Goal: Task Accomplishment & Management: Use online tool/utility

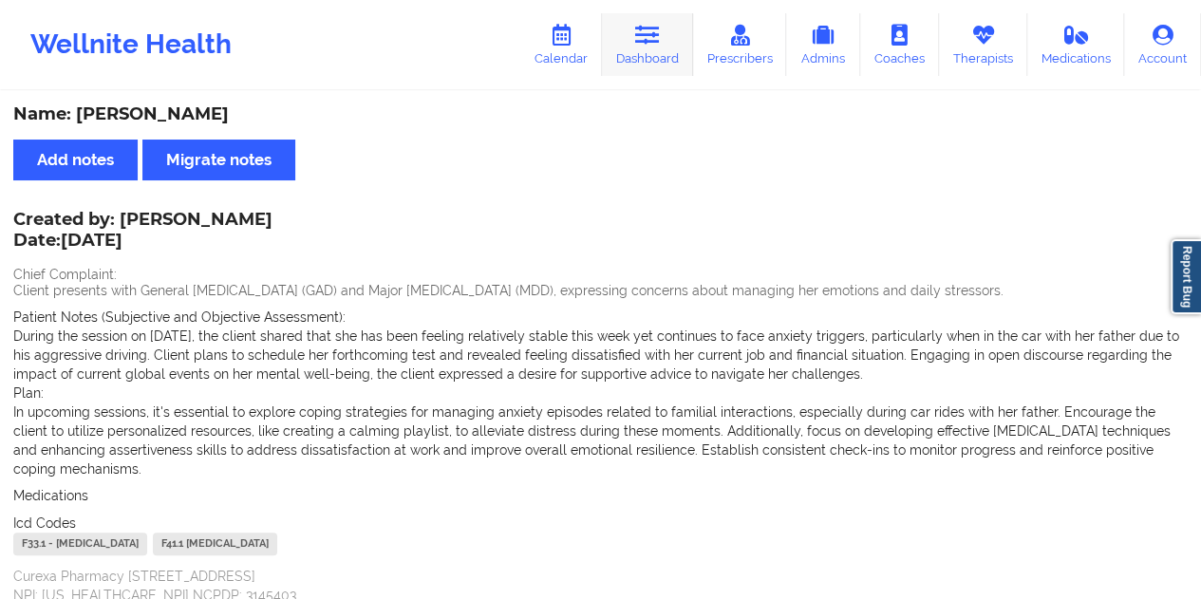
click at [648, 66] on link "Dashboard" at bounding box center [647, 44] width 91 height 63
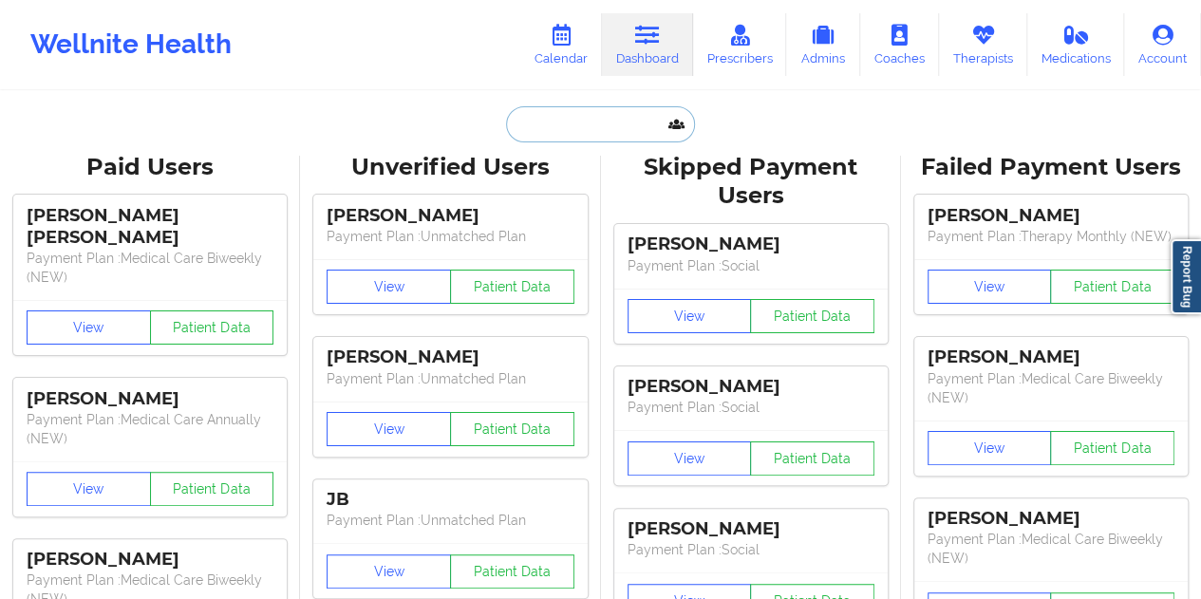
click at [597, 108] on input "text" at bounding box center [600, 124] width 188 height 36
paste input "[EMAIL_ADDRESS][DOMAIN_NAME]"
type input "[EMAIL_ADDRESS][DOMAIN_NAME]"
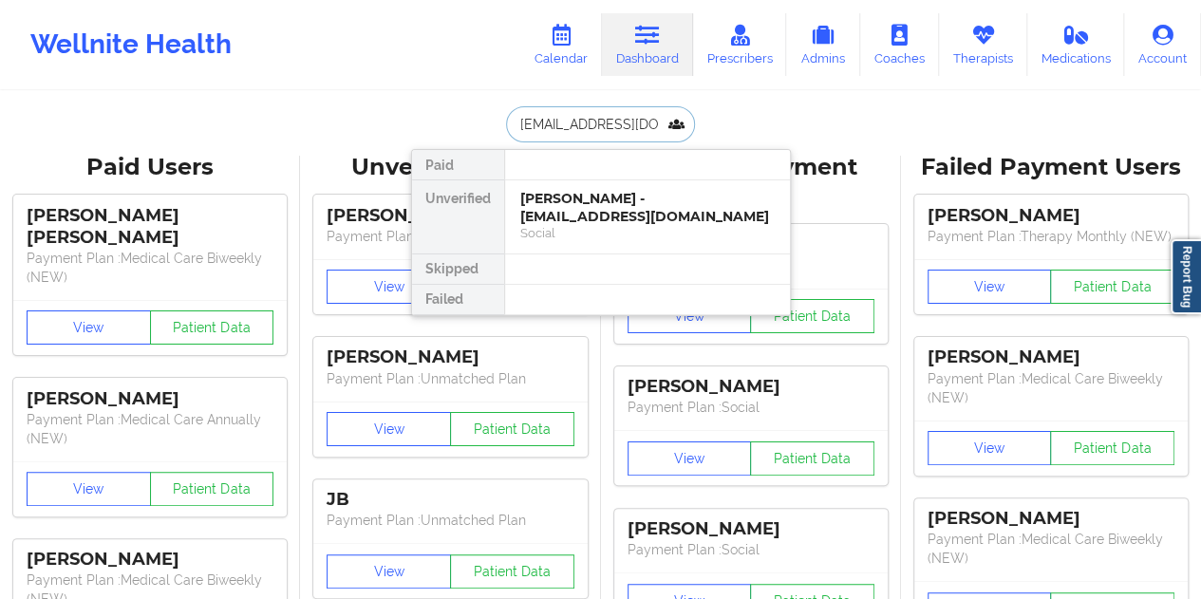
scroll to position [0, 2]
click at [604, 208] on div "[PERSON_NAME] - [EMAIL_ADDRESS][DOMAIN_NAME]" at bounding box center [647, 207] width 254 height 35
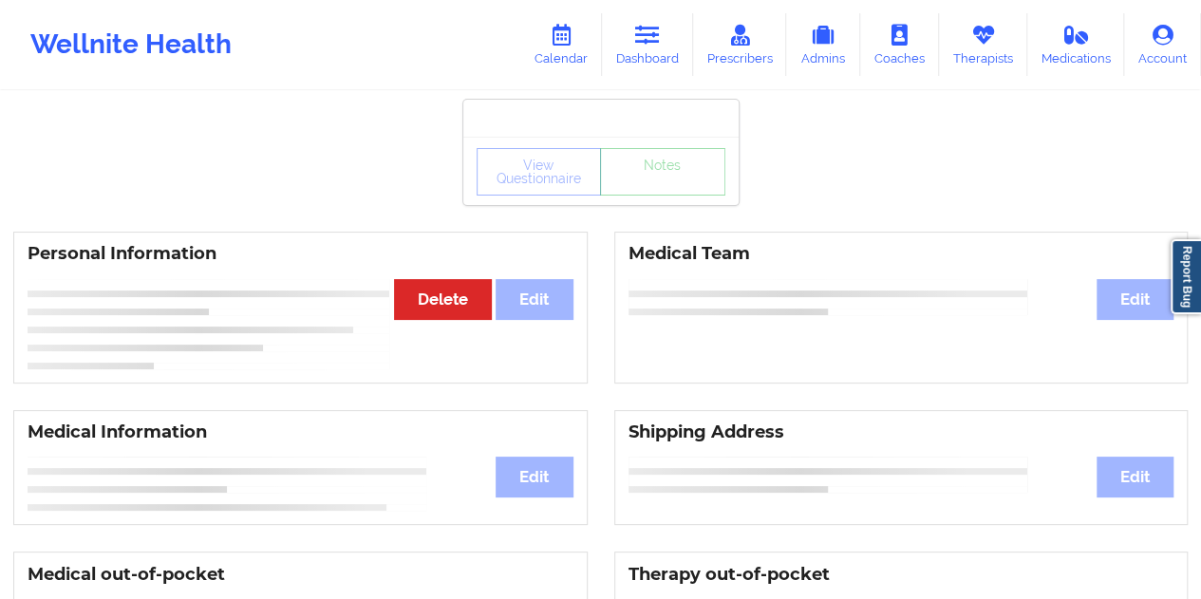
click at [653, 201] on div "View Questionnaire Notes" at bounding box center [600, 171] width 275 height 68
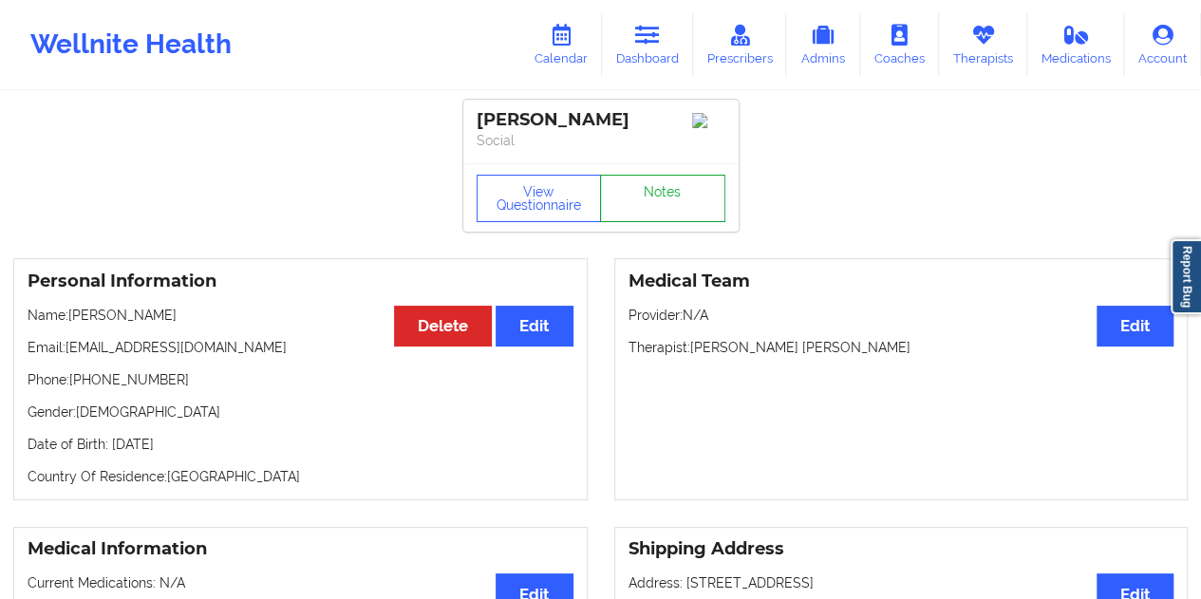
click at [663, 199] on link "Notes" at bounding box center [662, 198] width 125 height 47
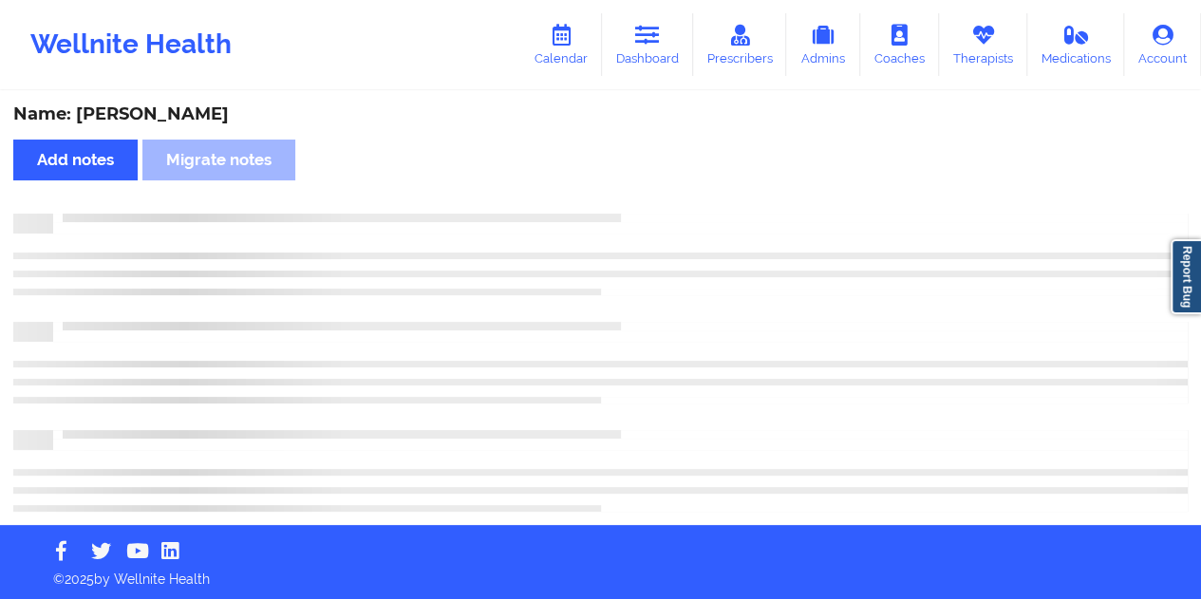
click at [216, 115] on div "Name: [PERSON_NAME]" at bounding box center [600, 114] width 1174 height 22
copy div "[PERSON_NAME]"
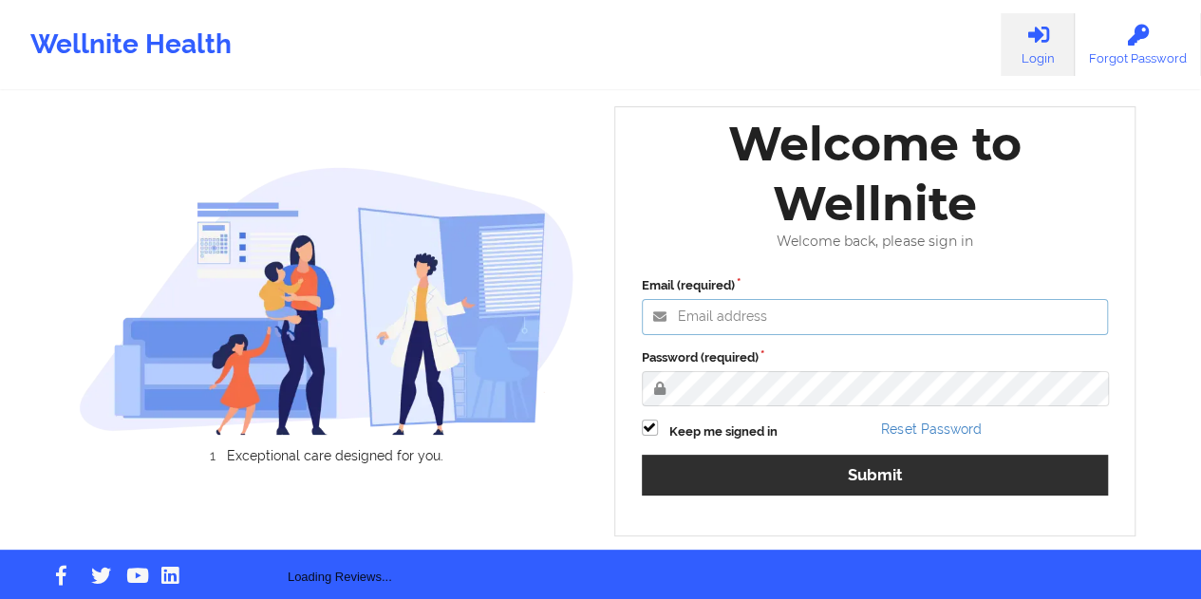
type input "[EMAIL_ADDRESS][DOMAIN_NAME]"
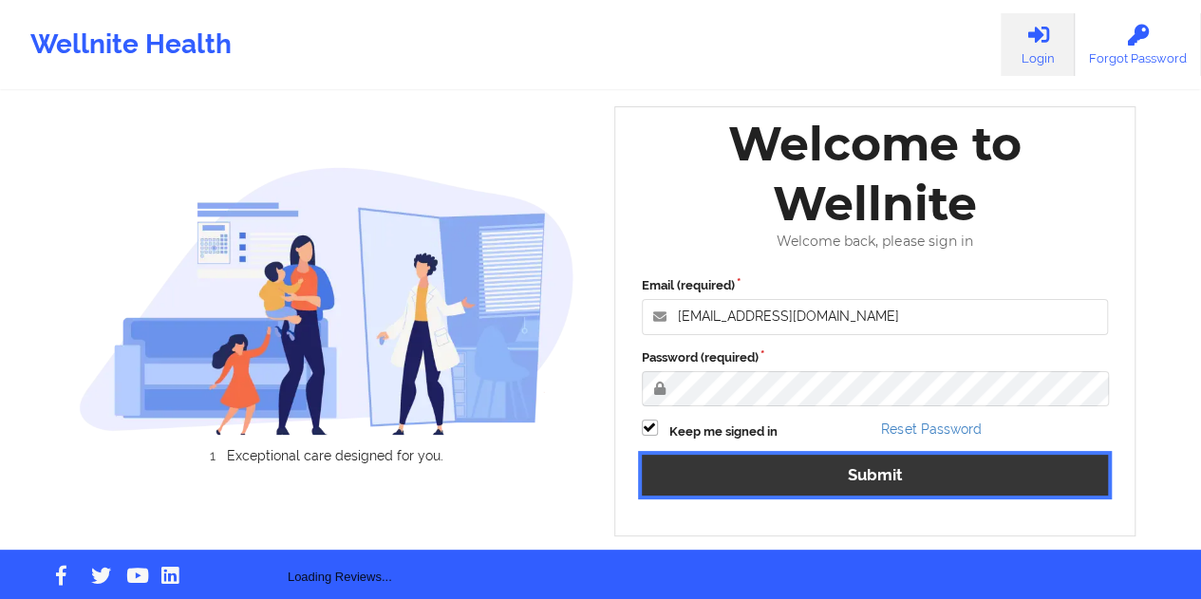
click at [891, 470] on button "Submit" at bounding box center [875, 475] width 467 height 41
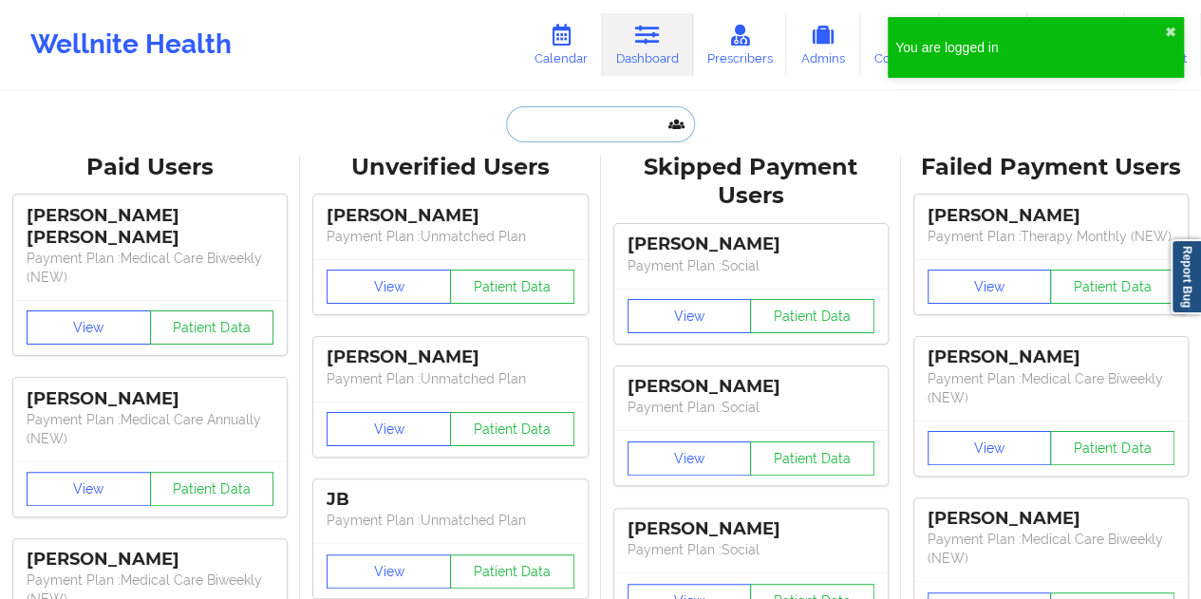
click at [622, 123] on input "text" at bounding box center [600, 124] width 188 height 36
paste input "[EMAIL_ADDRESS][DOMAIN_NAME]"
type input "[EMAIL_ADDRESS][DOMAIN_NAME]"
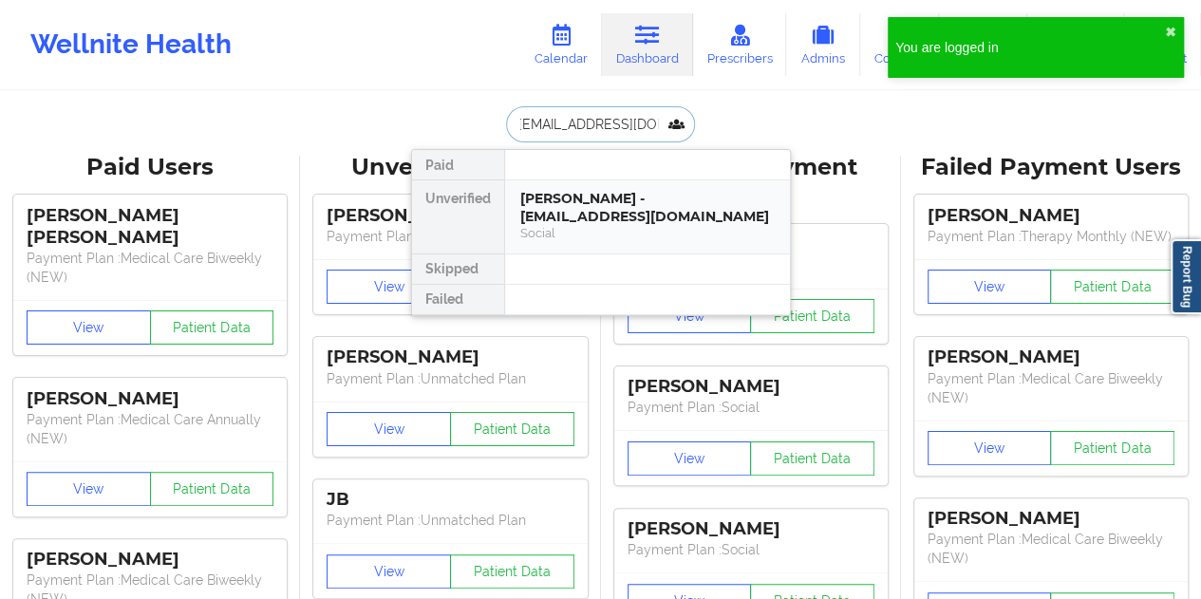
click at [608, 197] on div "[PERSON_NAME] - [EMAIL_ADDRESS][DOMAIN_NAME]" at bounding box center [647, 207] width 254 height 35
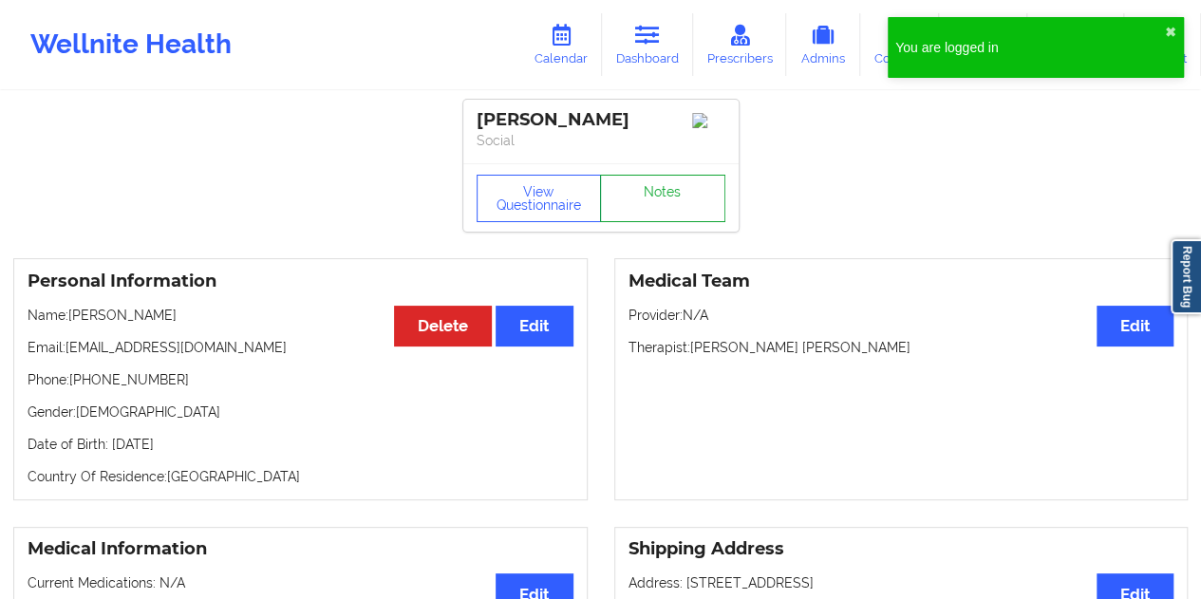
click at [663, 212] on link "Notes" at bounding box center [662, 198] width 125 height 47
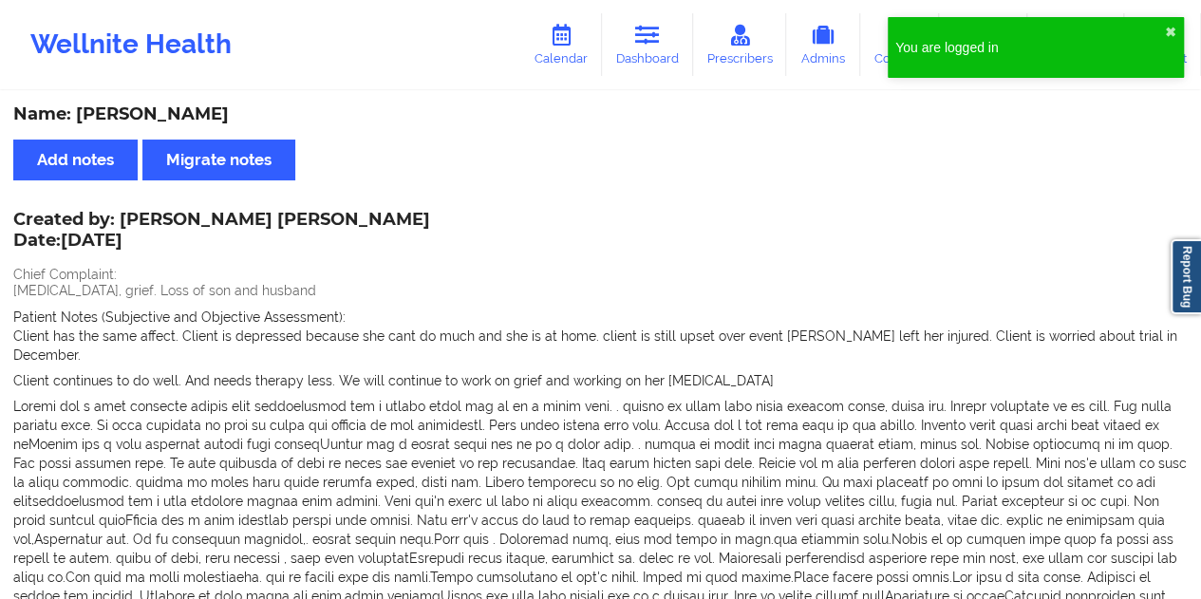
click at [187, 116] on div "Name: [PERSON_NAME]" at bounding box center [600, 114] width 1174 height 22
copy div "[PERSON_NAME]"
click at [644, 54] on link "Dashboard" at bounding box center [647, 44] width 91 height 63
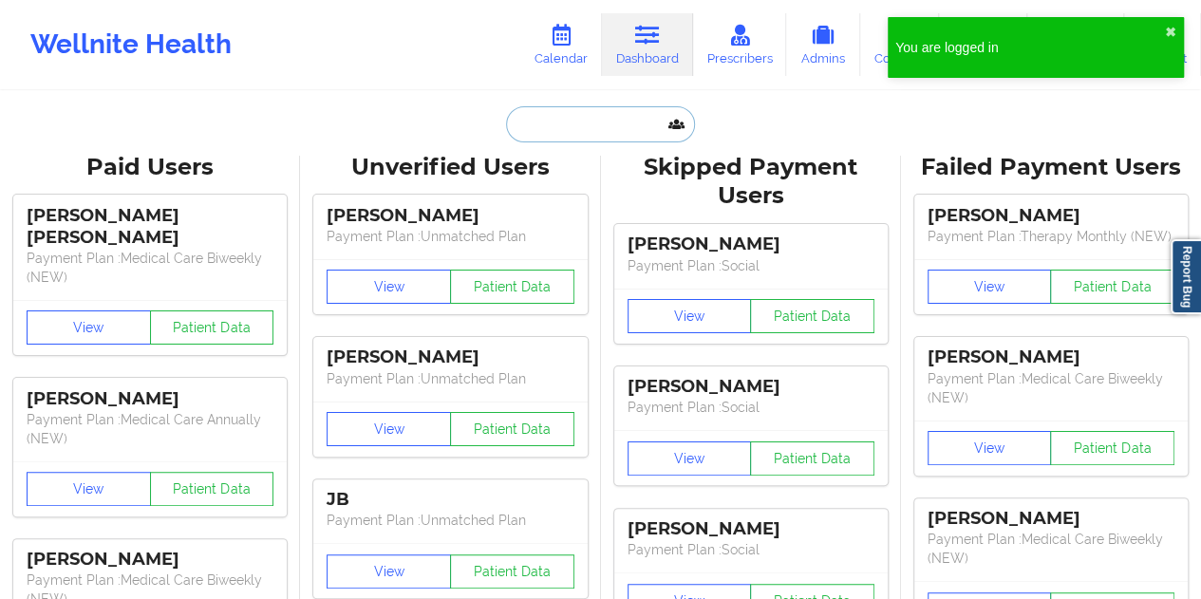
click at [587, 132] on input "text" at bounding box center [600, 124] width 188 height 36
paste input "[EMAIL_ADDRESS][DOMAIN_NAME]"
type input "[EMAIL_ADDRESS][DOMAIN_NAME]"
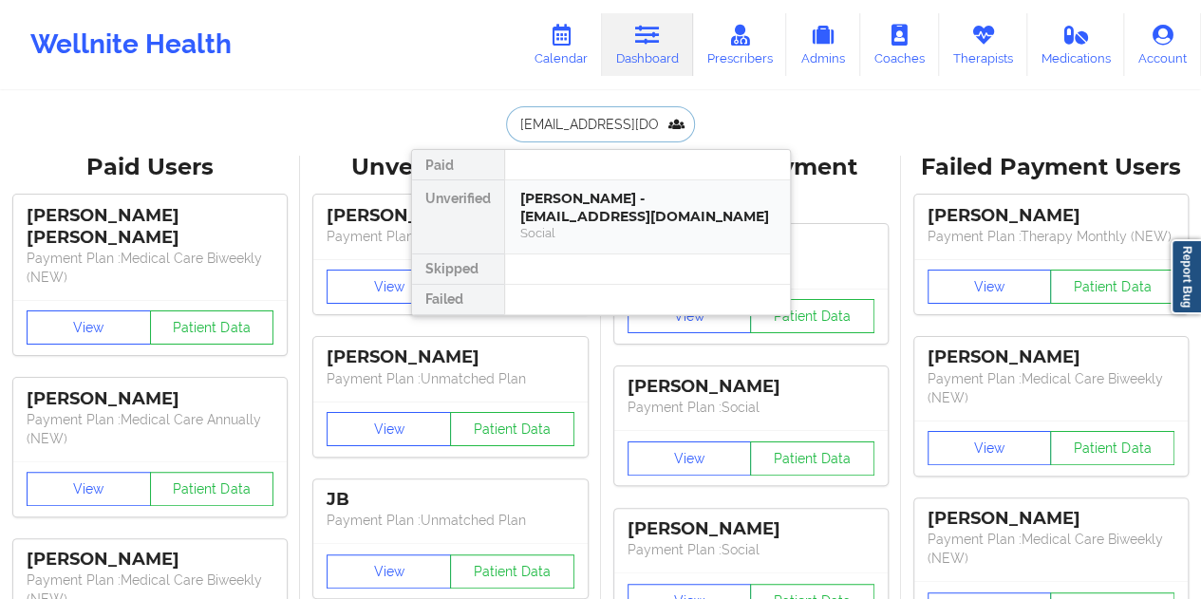
click at [610, 217] on div "[PERSON_NAME] - [EMAIL_ADDRESS][DOMAIN_NAME]" at bounding box center [647, 207] width 254 height 35
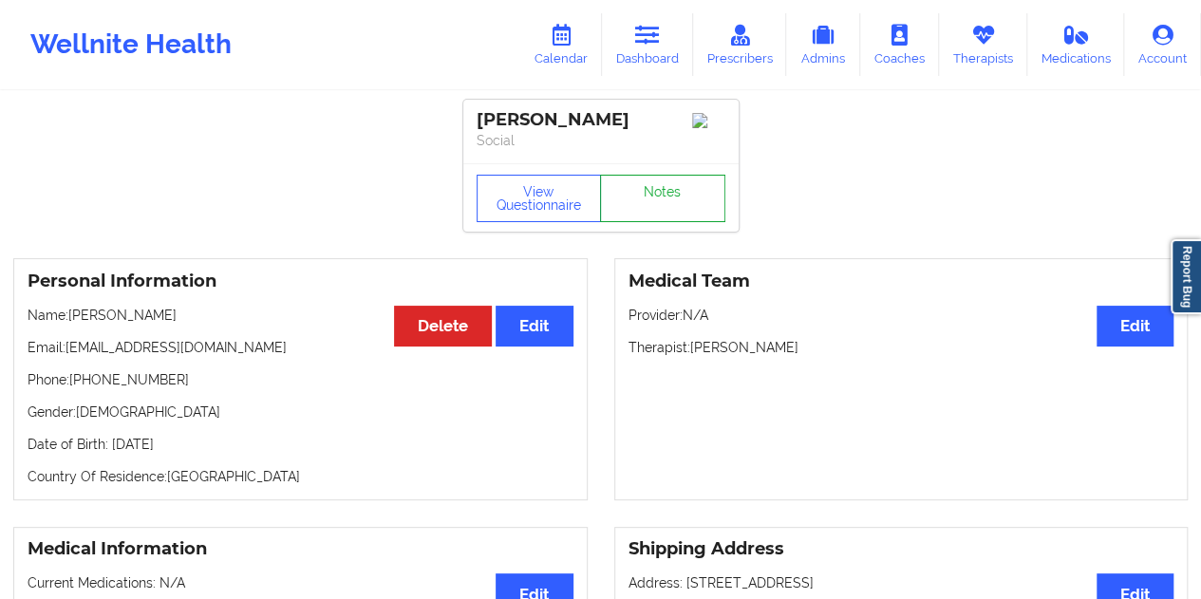
click at [667, 195] on link "Notes" at bounding box center [662, 198] width 125 height 47
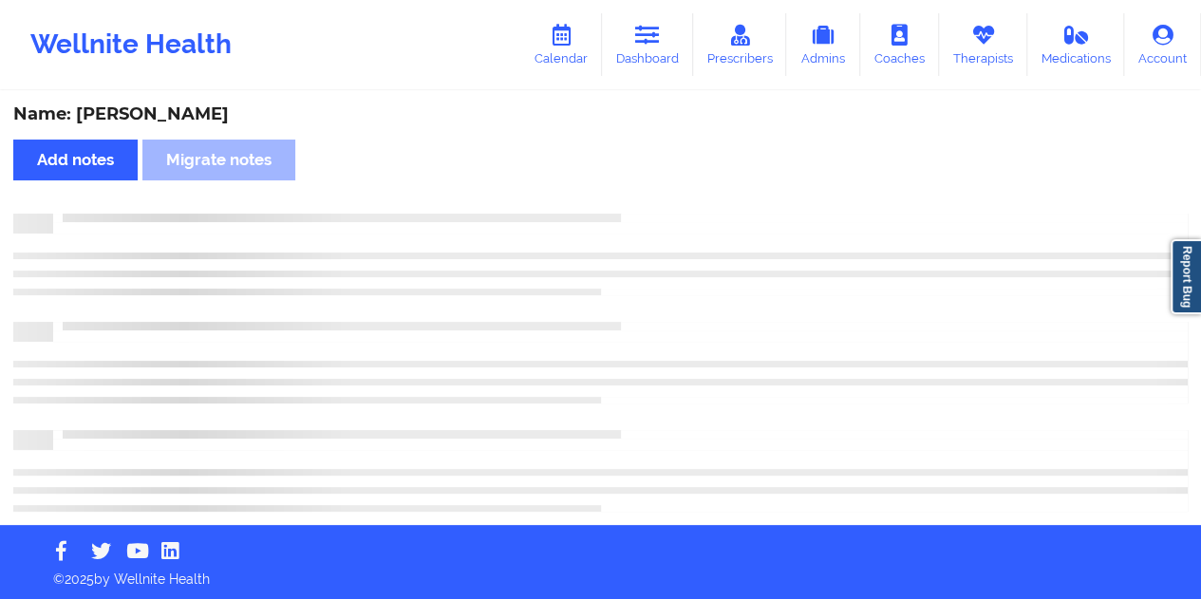
click at [207, 117] on div "Name: [PERSON_NAME]" at bounding box center [600, 114] width 1174 height 22
copy div "[PERSON_NAME]"
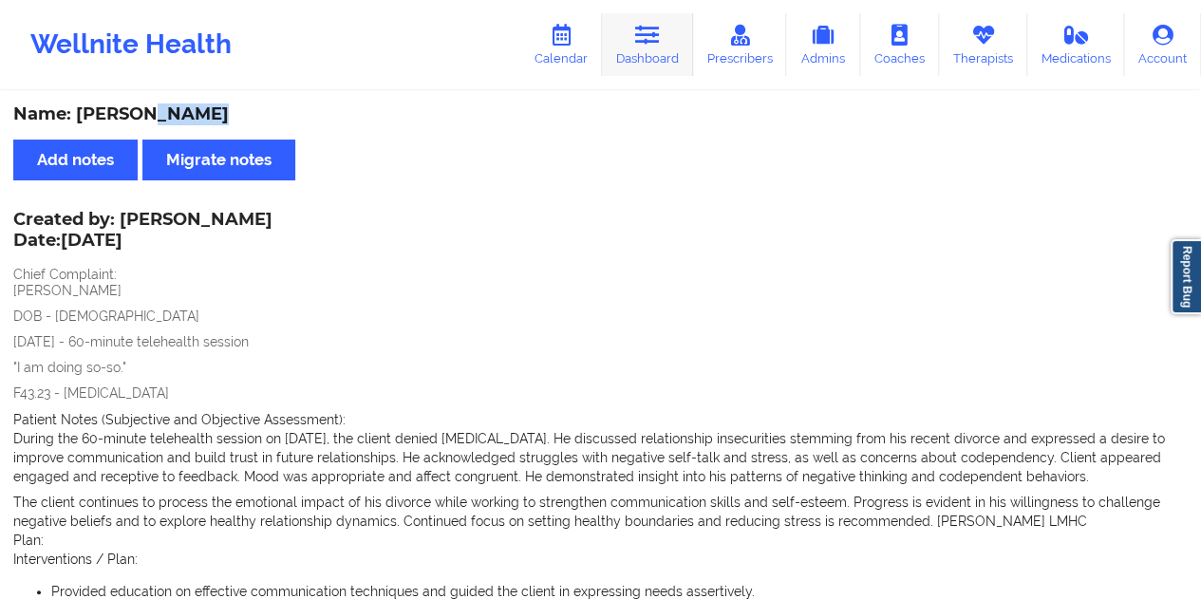
click at [667, 45] on link "Dashboard" at bounding box center [647, 44] width 91 height 63
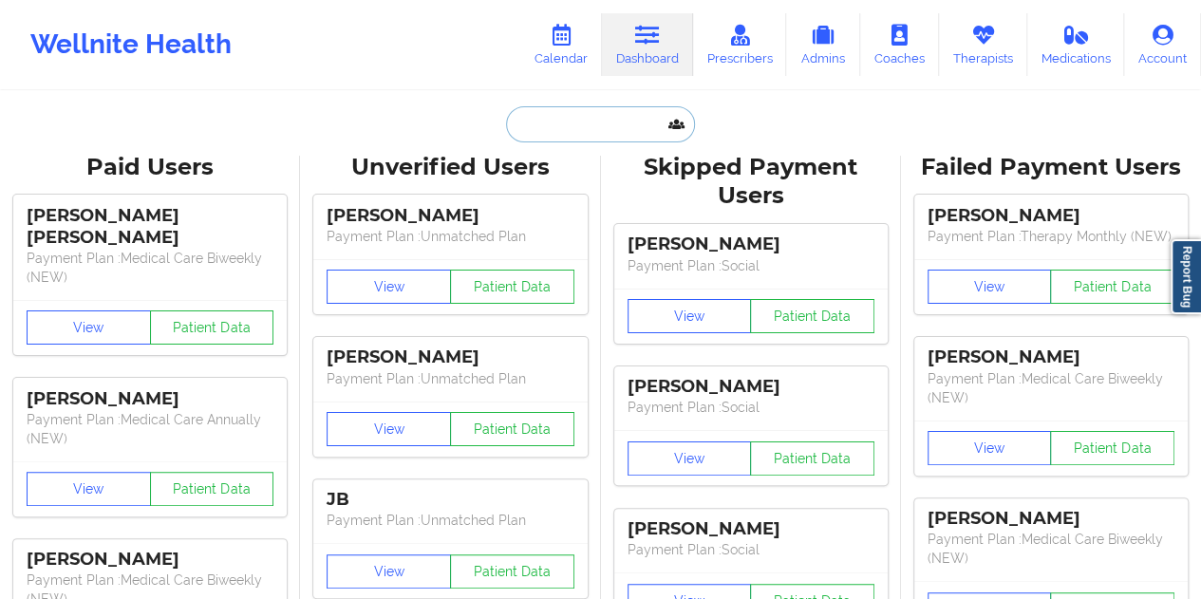
click at [608, 111] on input "text" at bounding box center [600, 124] width 188 height 36
paste input "[EMAIL_ADDRESS][DOMAIN_NAME]"
type input "[EMAIL_ADDRESS][DOMAIN_NAME]"
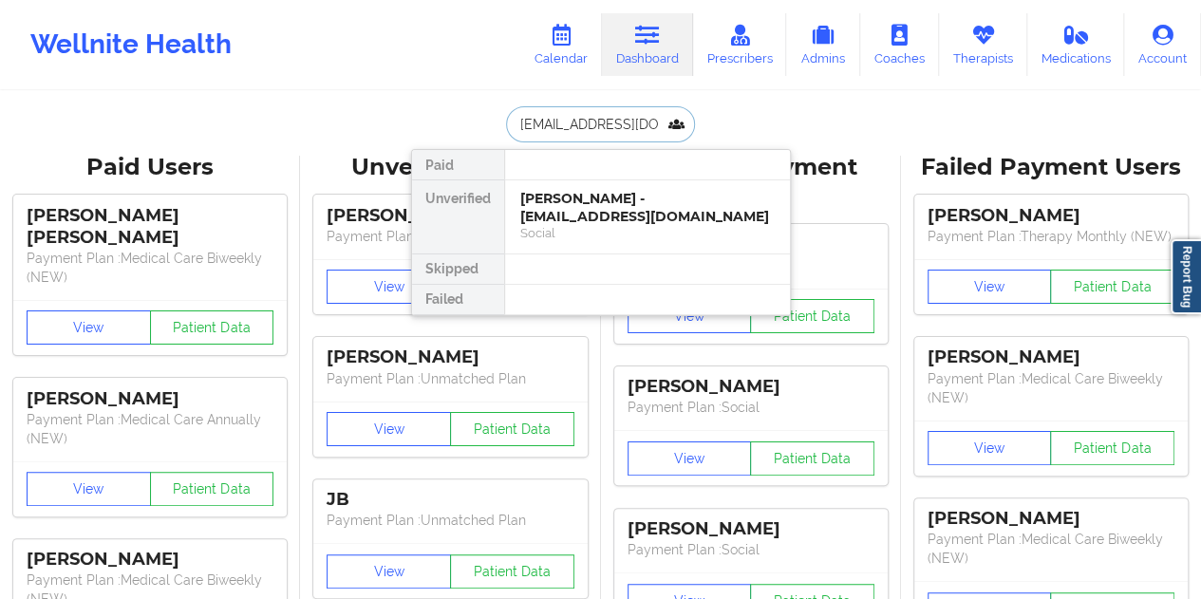
click at [600, 217] on div "[PERSON_NAME] - [EMAIL_ADDRESS][DOMAIN_NAME]" at bounding box center [647, 207] width 254 height 35
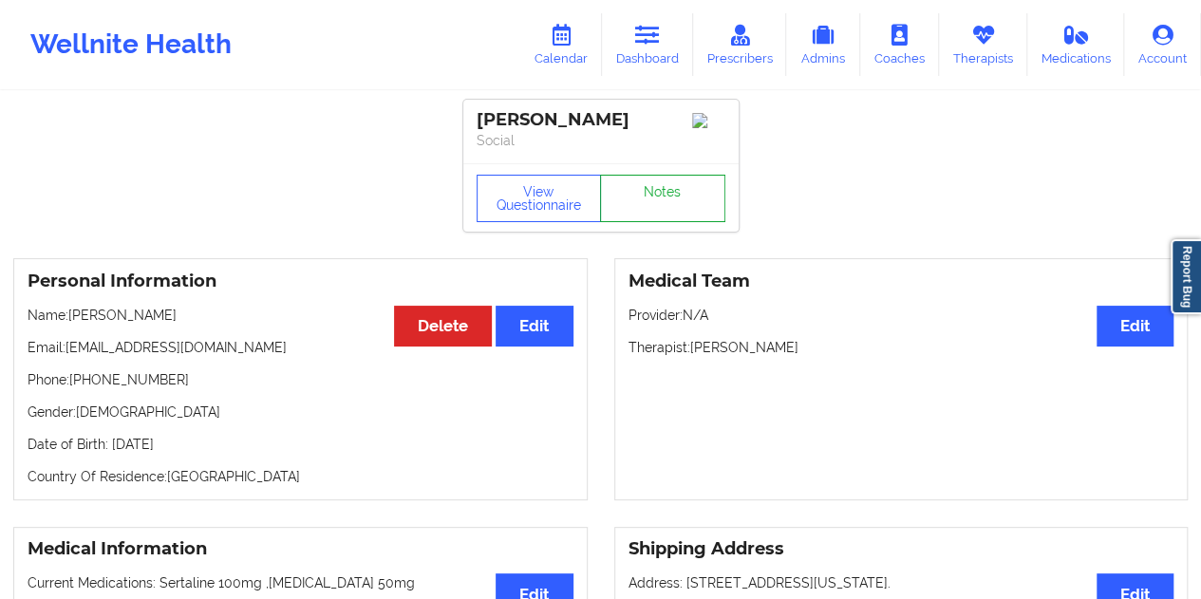
click at [665, 211] on link "Notes" at bounding box center [662, 198] width 125 height 47
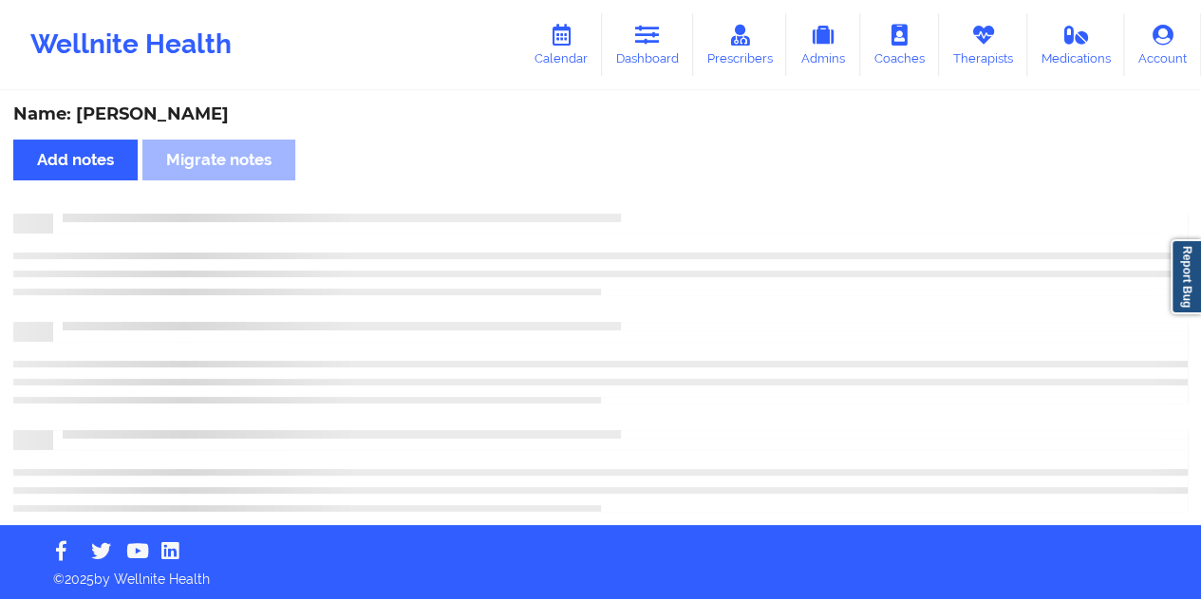
click at [150, 117] on div "Name: [PERSON_NAME]" at bounding box center [600, 114] width 1174 height 22
copy div "[PERSON_NAME]"
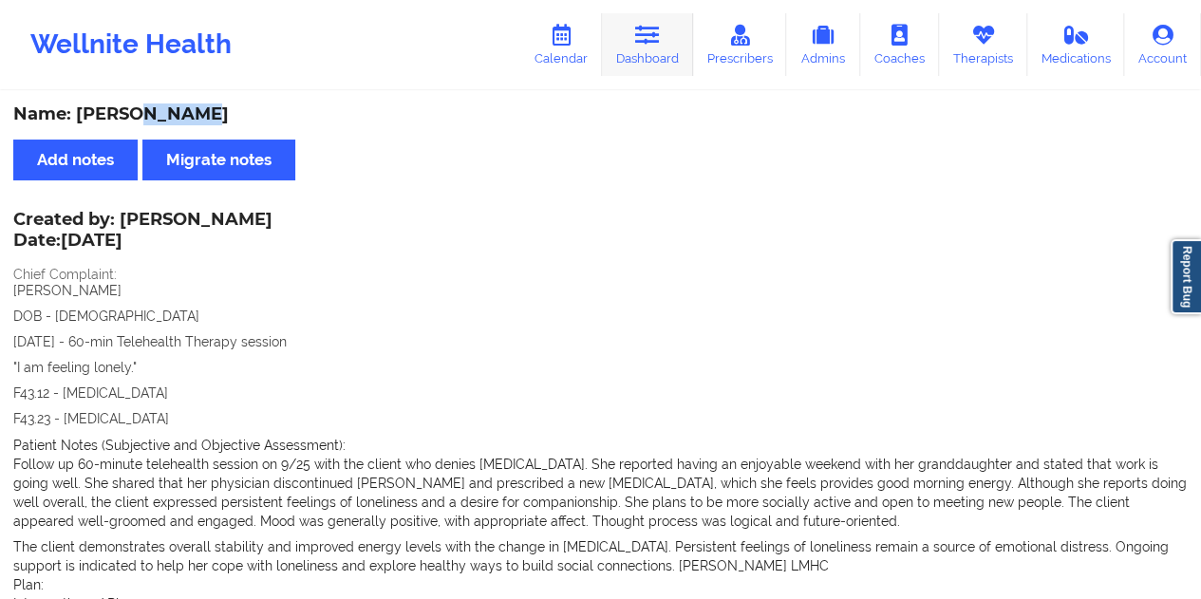
click at [640, 52] on link "Dashboard" at bounding box center [647, 44] width 91 height 63
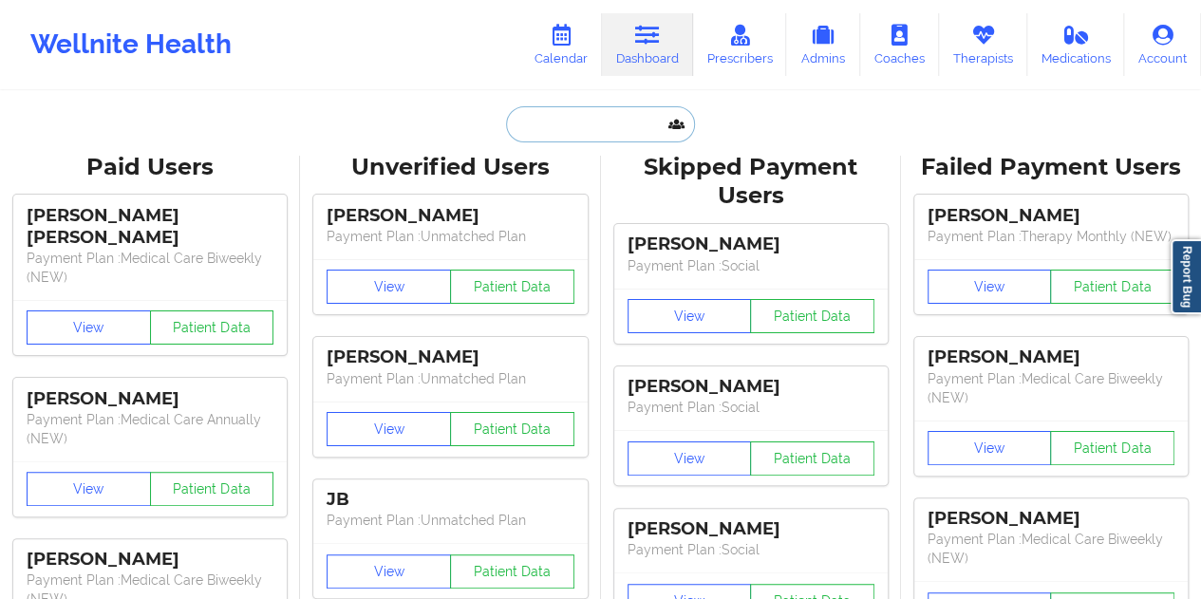
click at [604, 139] on input "text" at bounding box center [600, 124] width 188 height 36
paste input "[EMAIL_ADDRESS][DOMAIN_NAME]"
type input "[EMAIL_ADDRESS][DOMAIN_NAME]"
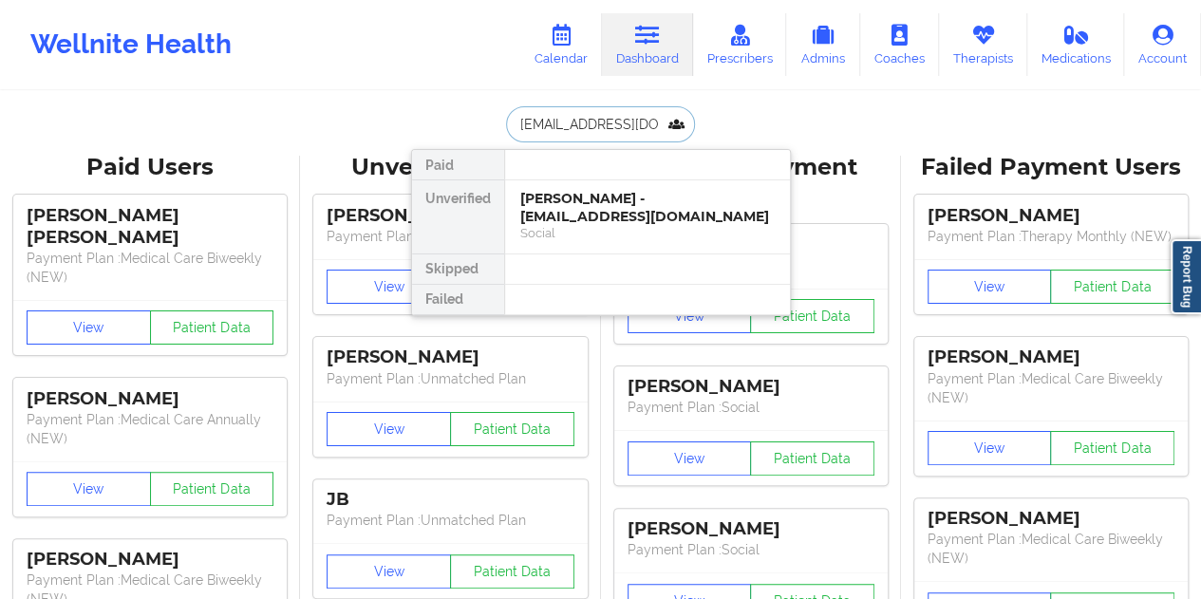
scroll to position [0, 16]
click at [578, 219] on div "[PERSON_NAME] - [EMAIL_ADDRESS][DOMAIN_NAME]" at bounding box center [647, 207] width 254 height 35
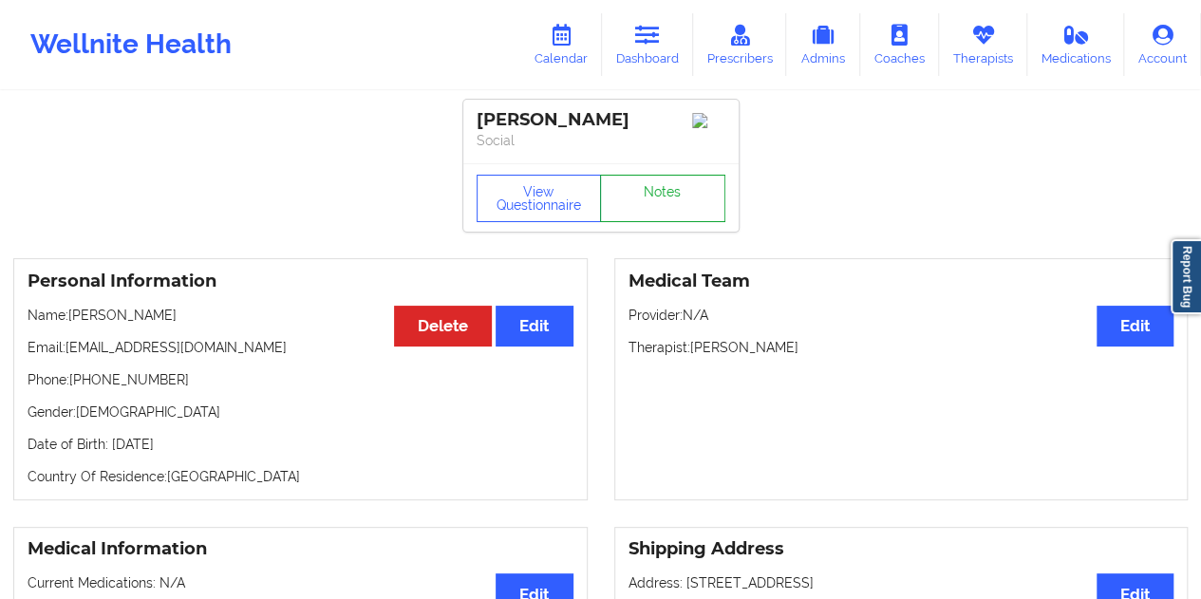
click at [653, 198] on link "Notes" at bounding box center [662, 198] width 125 height 47
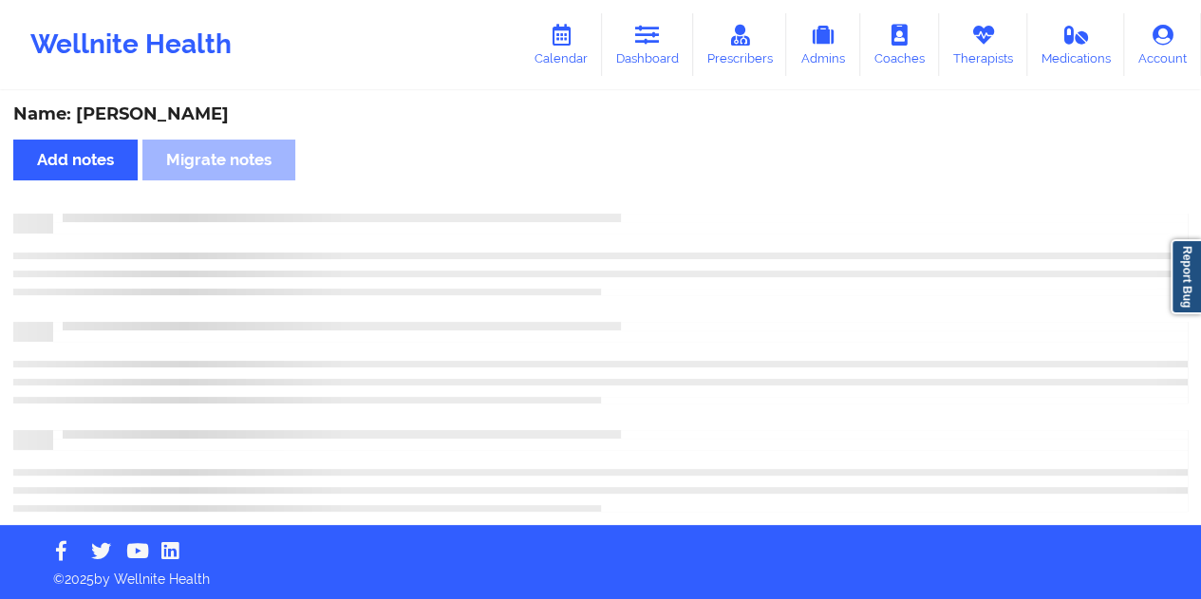
click at [175, 108] on div "Name: [PERSON_NAME]" at bounding box center [600, 114] width 1174 height 22
copy div "[PERSON_NAME]"
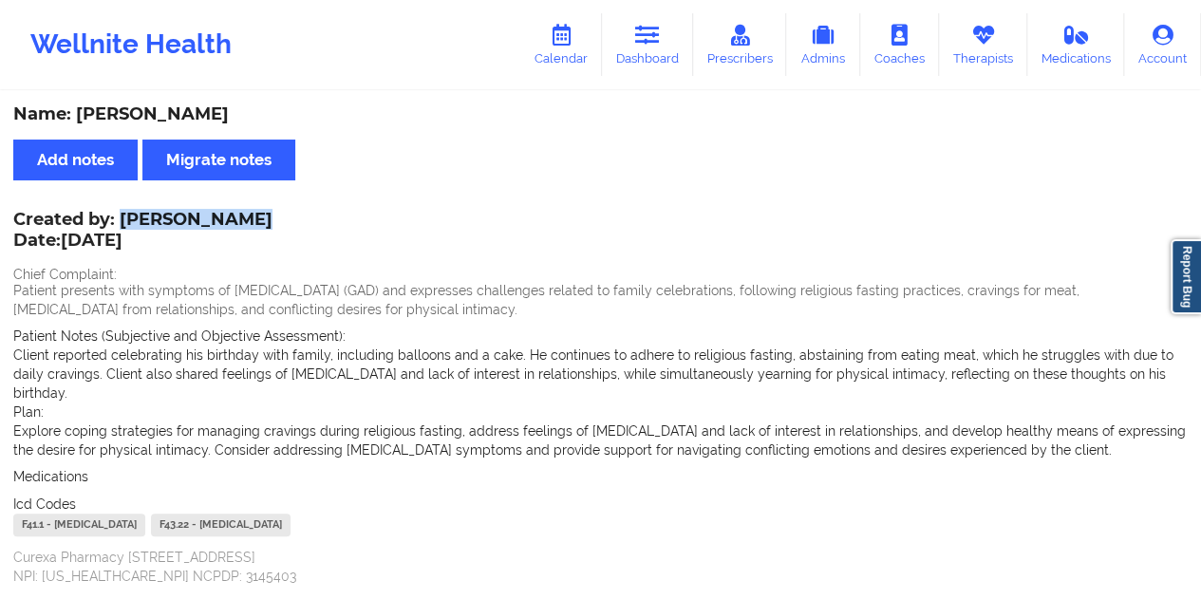
drag, startPoint x: 233, startPoint y: 217, endPoint x: 124, endPoint y: 215, distance: 108.3
click at [124, 215] on div "Created by: [PERSON_NAME] Date: [DATE]" at bounding box center [142, 232] width 259 height 44
copy div "[PERSON_NAME]"
drag, startPoint x: 667, startPoint y: 58, endPoint x: 663, endPoint y: 73, distance: 15.9
click at [667, 58] on link "Dashboard" at bounding box center [647, 44] width 91 height 63
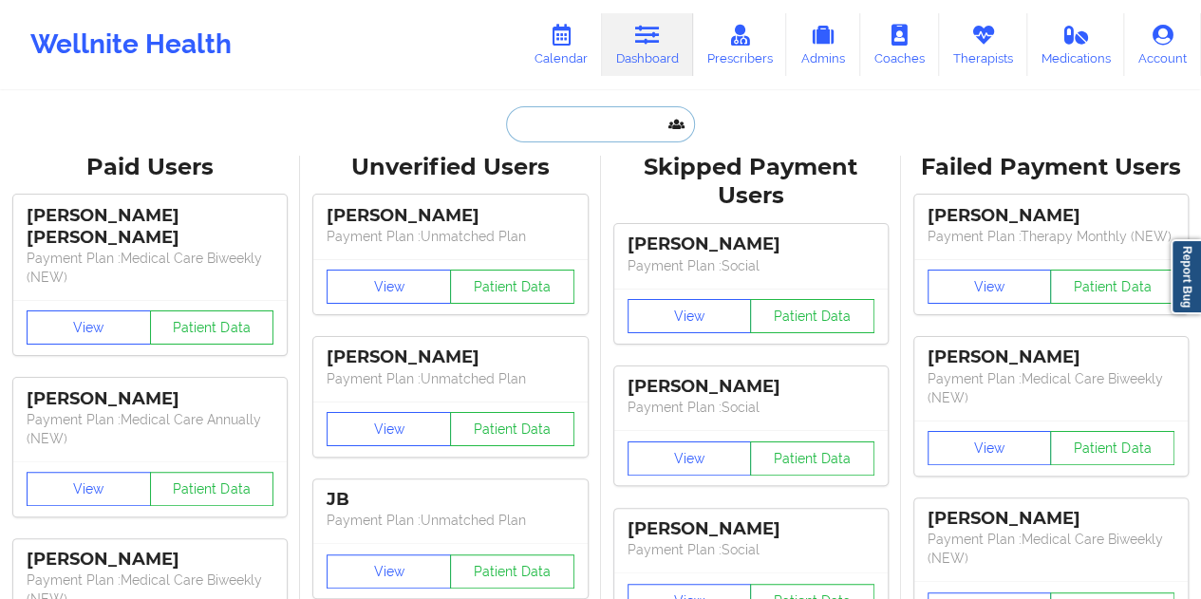
click at [585, 130] on input "text" at bounding box center [600, 124] width 188 height 36
paste input "[PERSON_NAME][EMAIL_ADDRESS][PERSON_NAME][DOMAIN_NAME]"
type input "[PERSON_NAME][EMAIL_ADDRESS][PERSON_NAME][DOMAIN_NAME]"
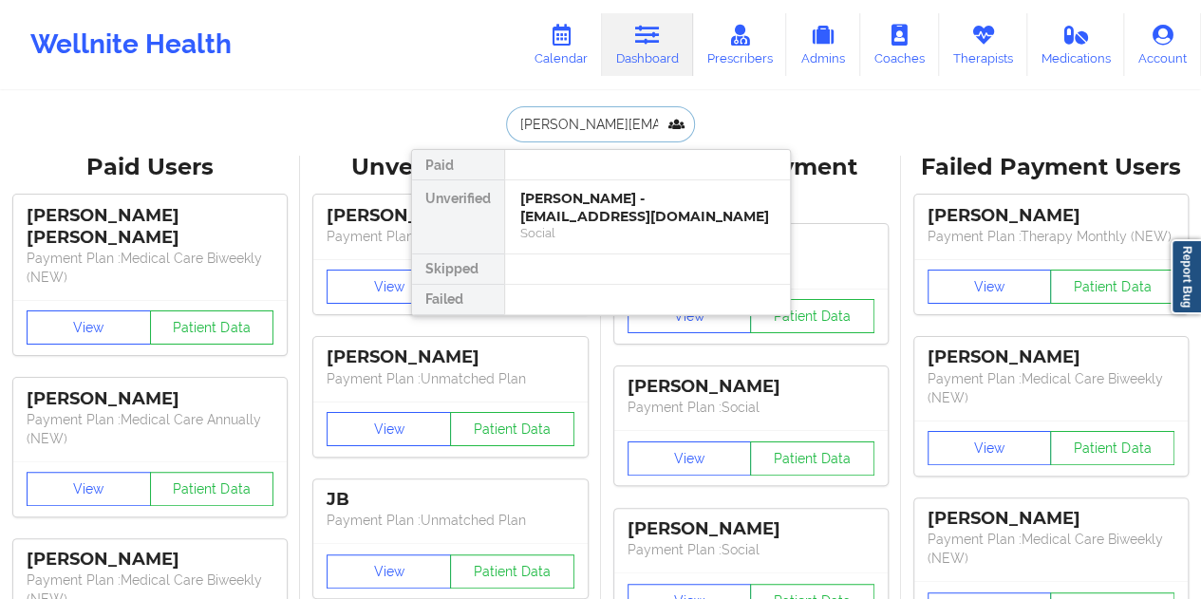
scroll to position [0, 8]
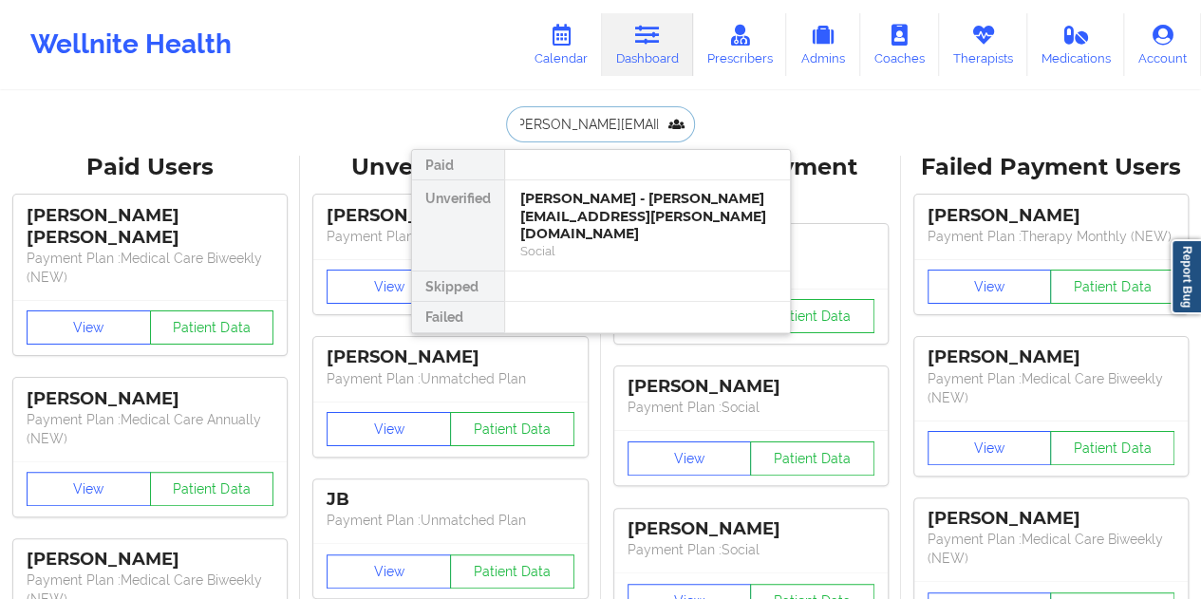
click at [670, 216] on div "[PERSON_NAME] - [PERSON_NAME][EMAIL_ADDRESS][PERSON_NAME][DOMAIN_NAME]" at bounding box center [647, 216] width 254 height 53
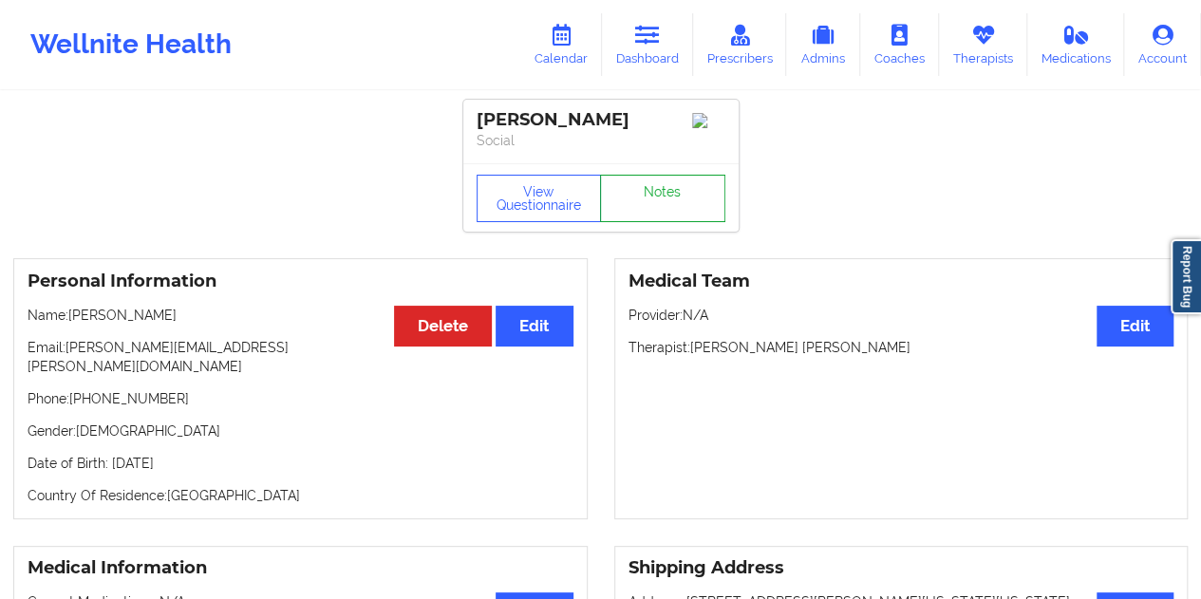
click at [665, 208] on link "Notes" at bounding box center [662, 198] width 125 height 47
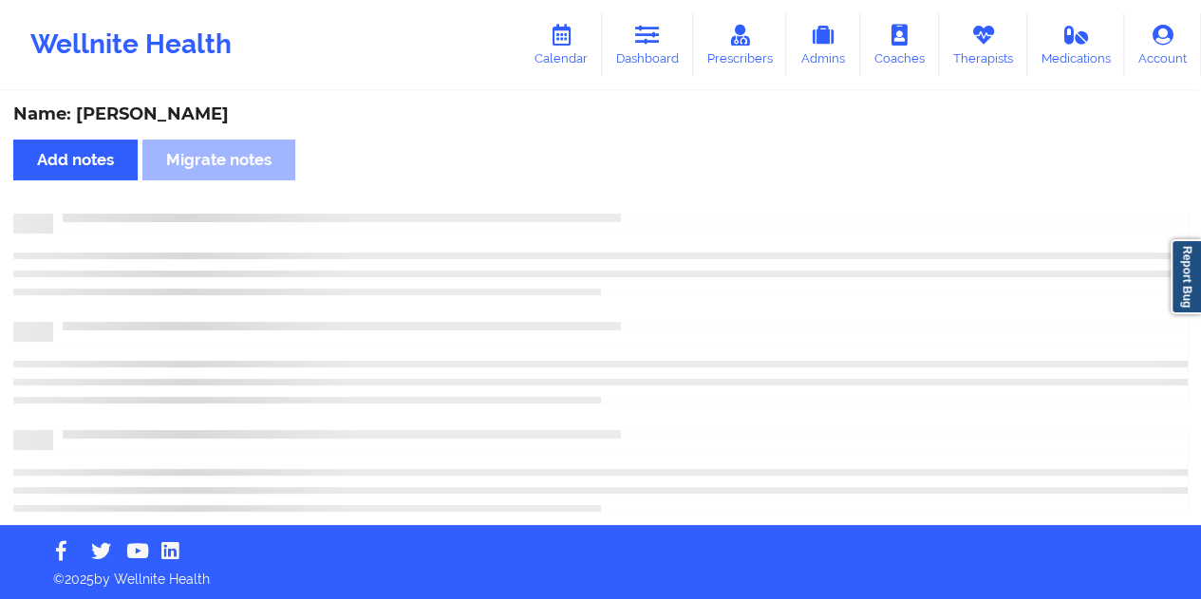
click at [160, 119] on div "Name: [PERSON_NAME]" at bounding box center [600, 114] width 1174 height 22
copy div "[PERSON_NAME]"
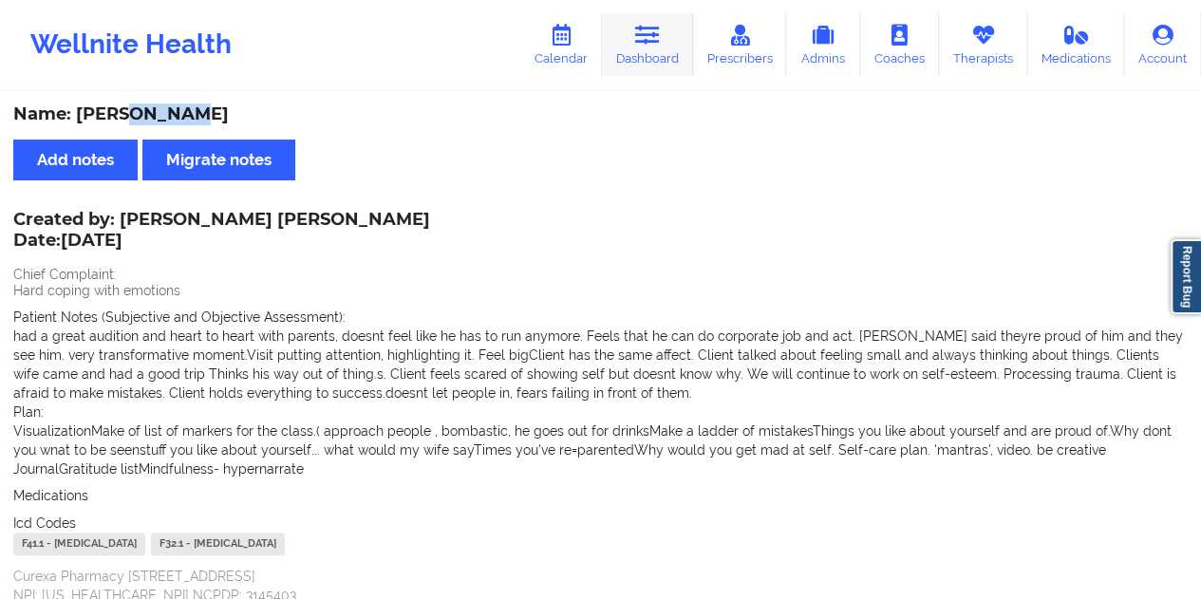
click at [655, 45] on icon at bounding box center [647, 35] width 25 height 21
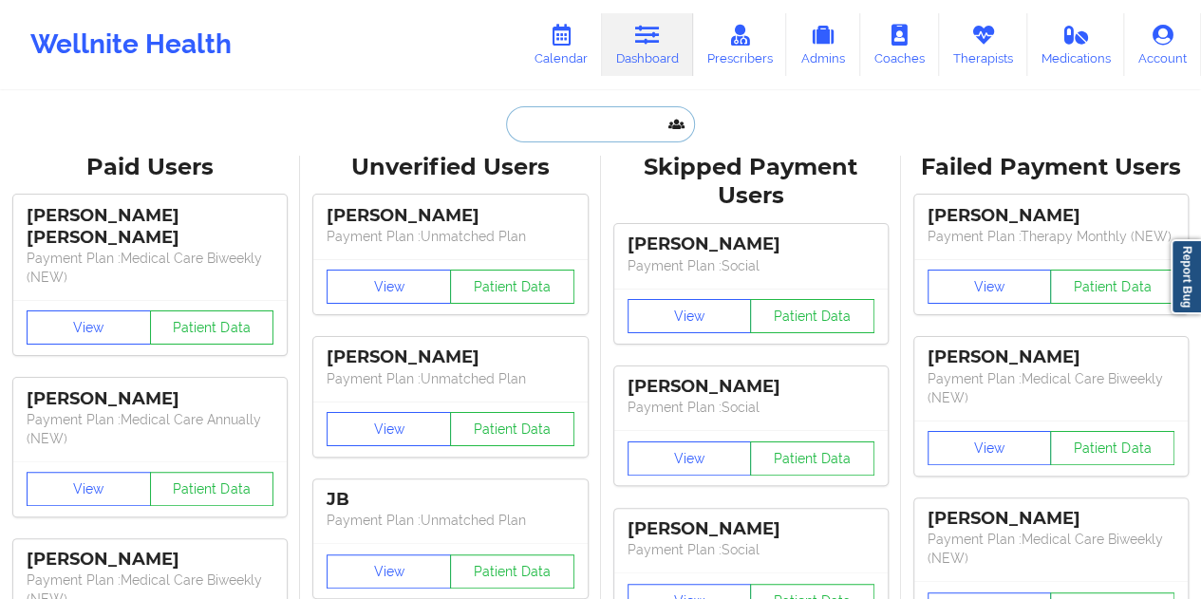
click at [603, 119] on input "text" at bounding box center [600, 124] width 188 height 36
paste input "[EMAIL_ADDRESS][DOMAIN_NAME]"
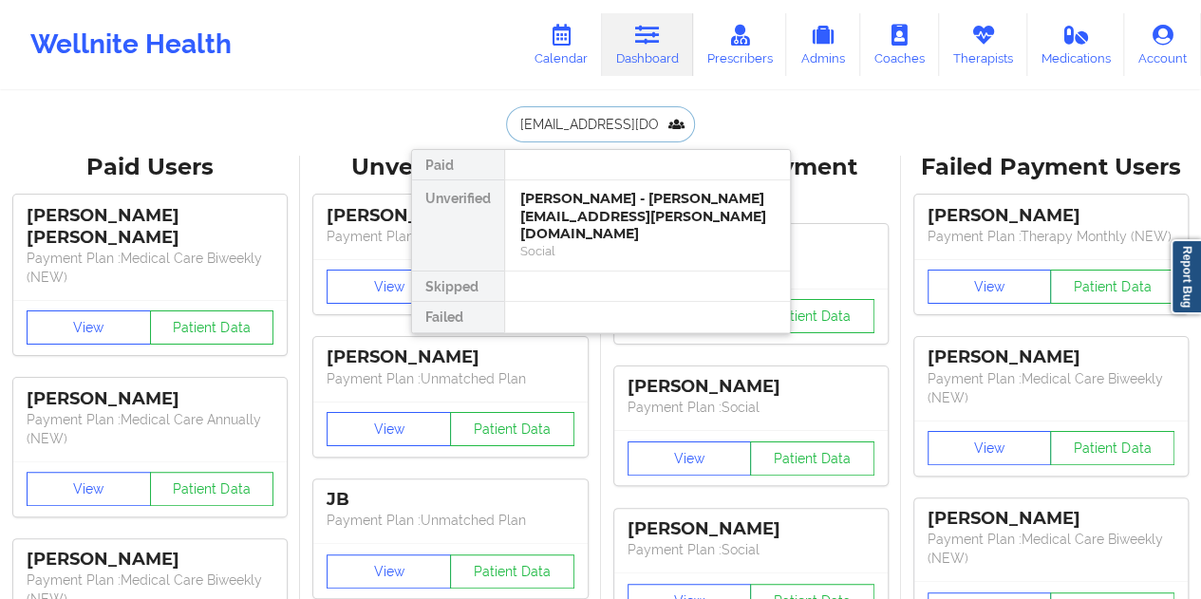
scroll to position [0, 8]
type input "[EMAIL_ADDRESS][DOMAIN_NAME]"
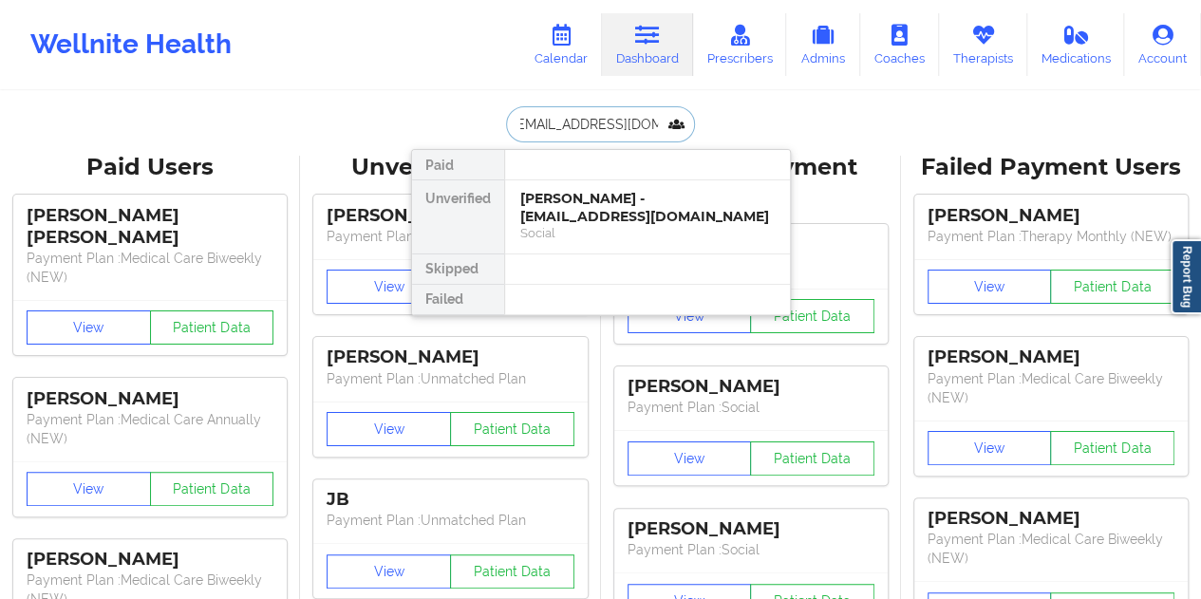
scroll to position [0, 0]
click at [617, 209] on div "[PERSON_NAME] - [EMAIL_ADDRESS][DOMAIN_NAME]" at bounding box center [647, 207] width 254 height 35
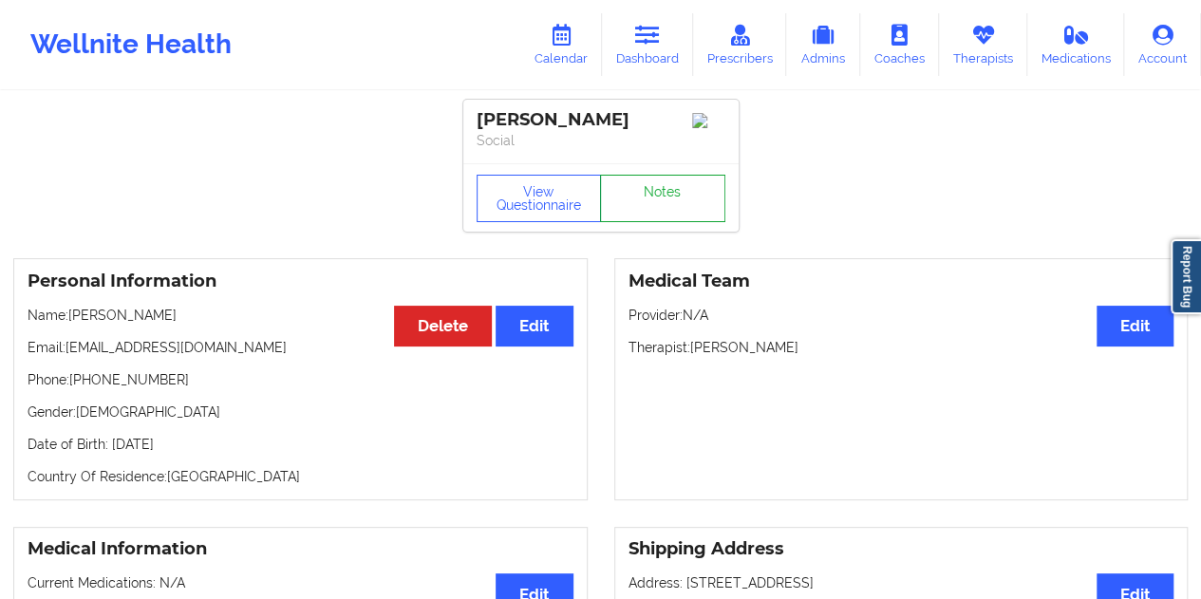
click at [674, 204] on link "Notes" at bounding box center [662, 198] width 125 height 47
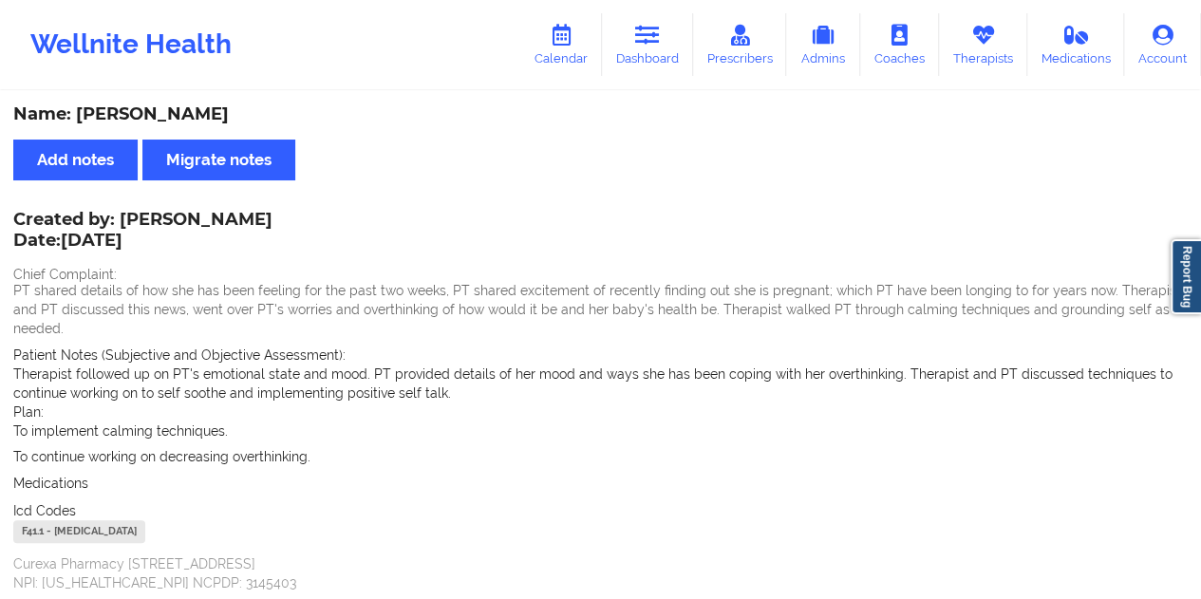
click at [184, 110] on div "Name: [PERSON_NAME]" at bounding box center [600, 114] width 1174 height 22
copy div "[PERSON_NAME]"
click at [650, 39] on icon at bounding box center [647, 35] width 25 height 21
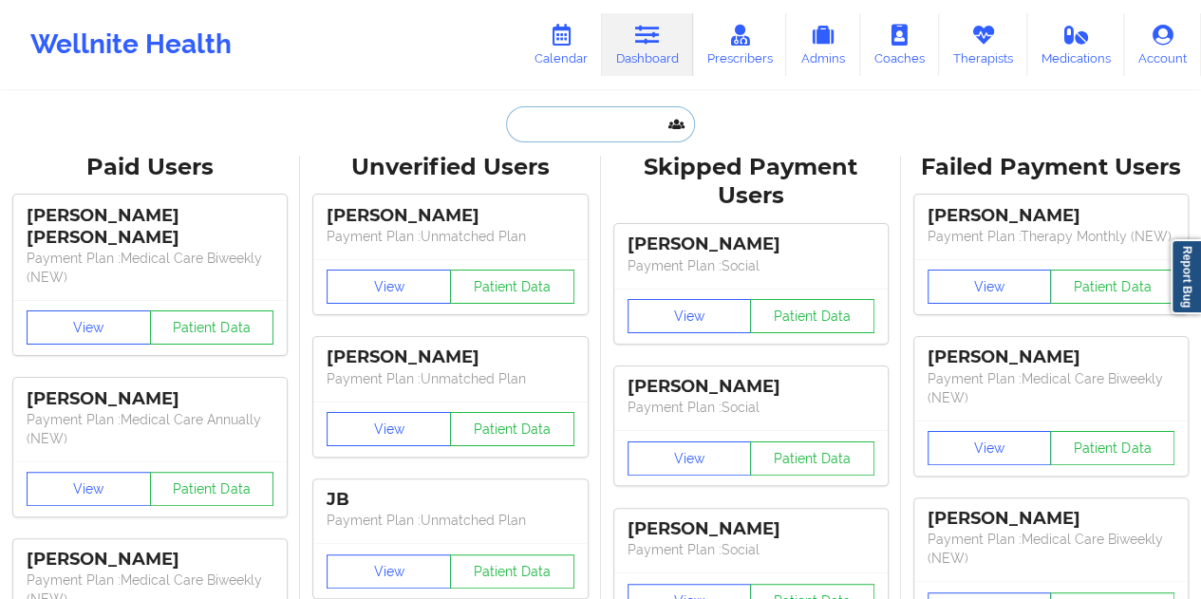
click at [604, 111] on input "text" at bounding box center [600, 124] width 188 height 36
paste input "[EMAIL_ADDRESS][DOMAIN_NAME]"
type input "[EMAIL_ADDRESS][DOMAIN_NAME]"
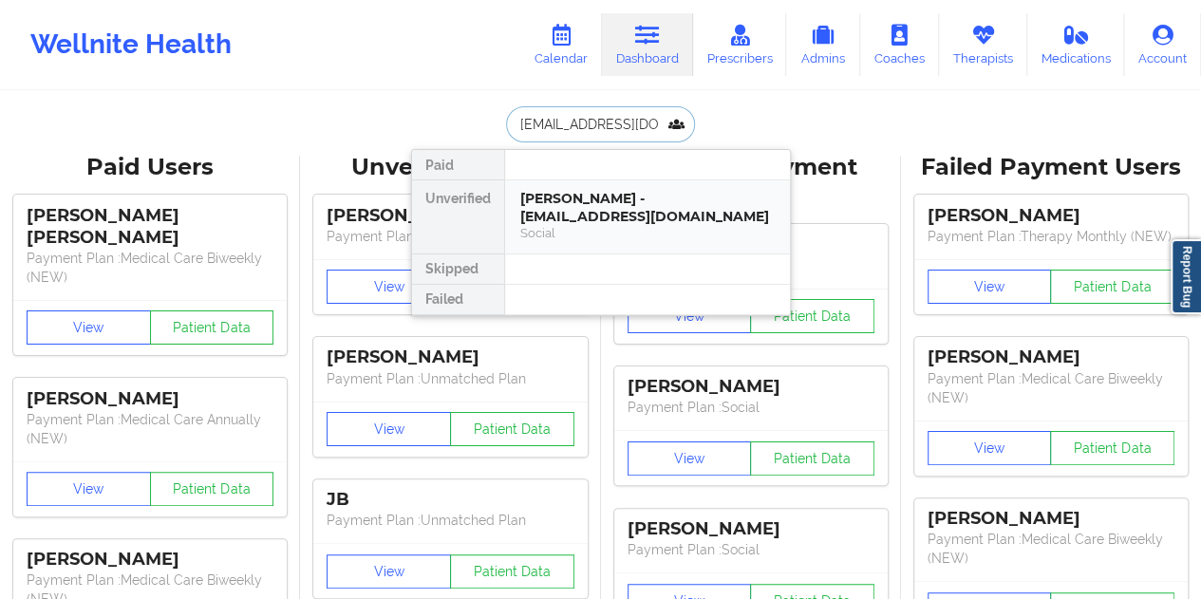
click at [618, 212] on div "[PERSON_NAME] - [EMAIL_ADDRESS][DOMAIN_NAME]" at bounding box center [647, 207] width 254 height 35
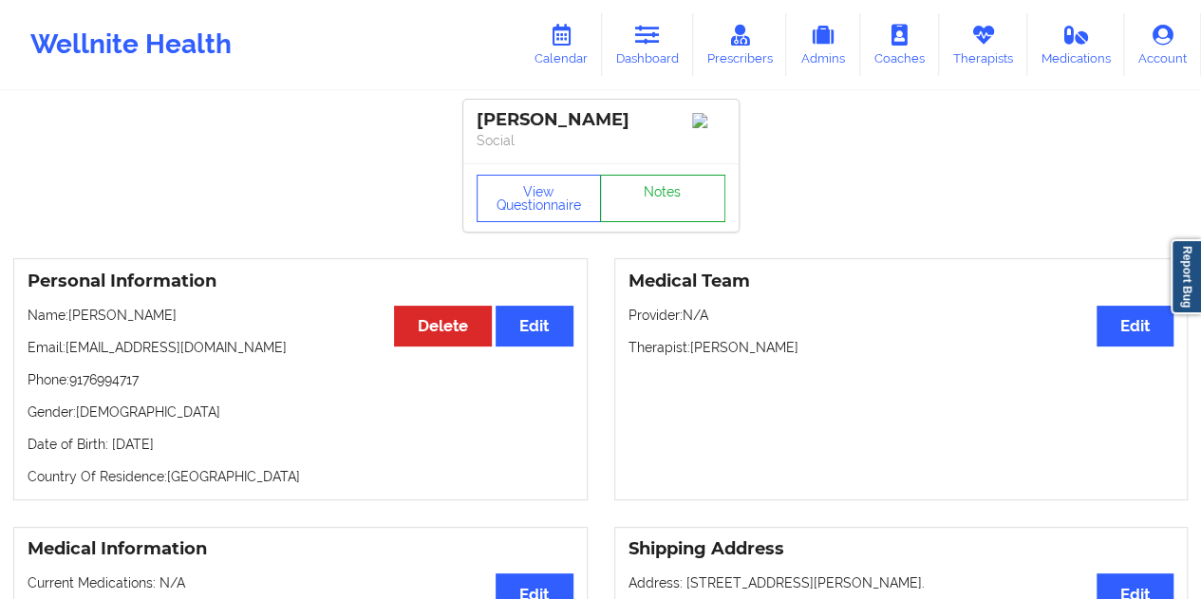
click at [664, 214] on link "Notes" at bounding box center [662, 198] width 125 height 47
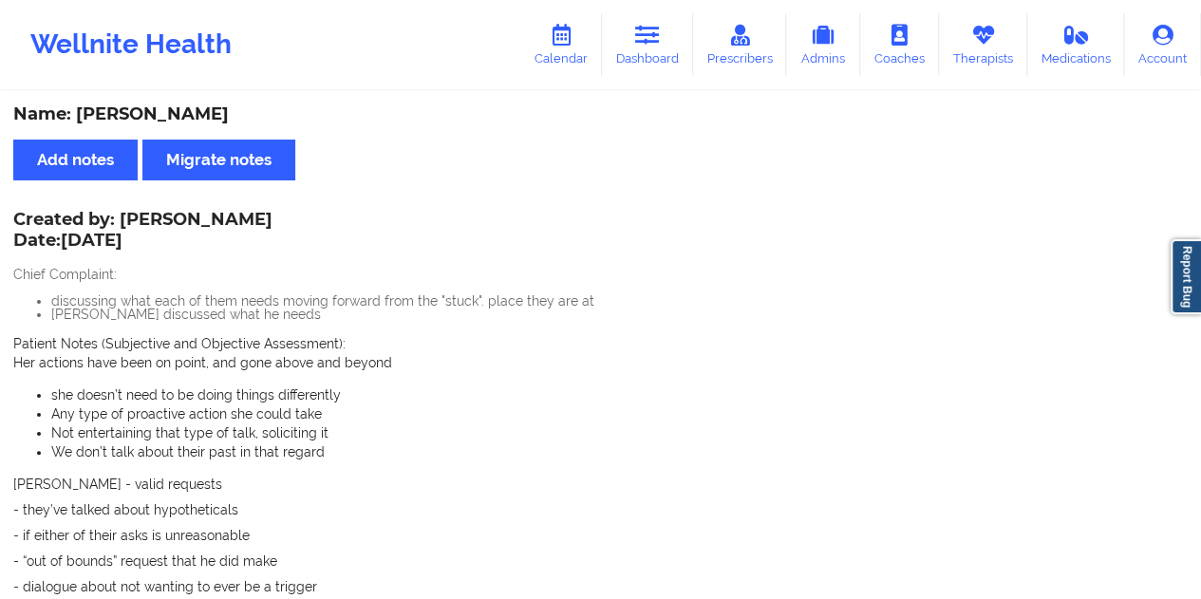
click at [165, 109] on div "Name: [PERSON_NAME]" at bounding box center [600, 114] width 1174 height 22
click at [166, 109] on div "Name: [PERSON_NAME]" at bounding box center [600, 114] width 1174 height 22
copy div "[PERSON_NAME]"
drag, startPoint x: 663, startPoint y: 43, endPoint x: 665, endPoint y: 78, distance: 35.2
click at [663, 43] on link "Dashboard" at bounding box center [647, 44] width 91 height 63
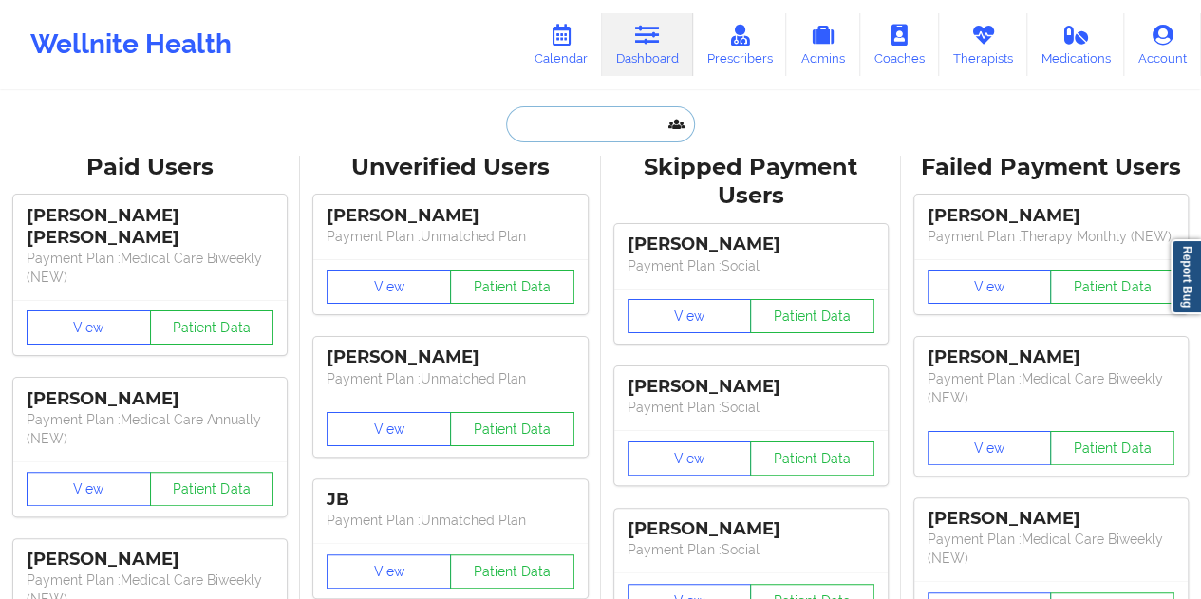
click at [606, 117] on input "text" at bounding box center [600, 124] width 188 height 36
paste input "[PERSON_NAME][EMAIL_ADDRESS][PERSON_NAME][DOMAIN_NAME]"
type input "[PERSON_NAME][EMAIL_ADDRESS][PERSON_NAME][DOMAIN_NAME]"
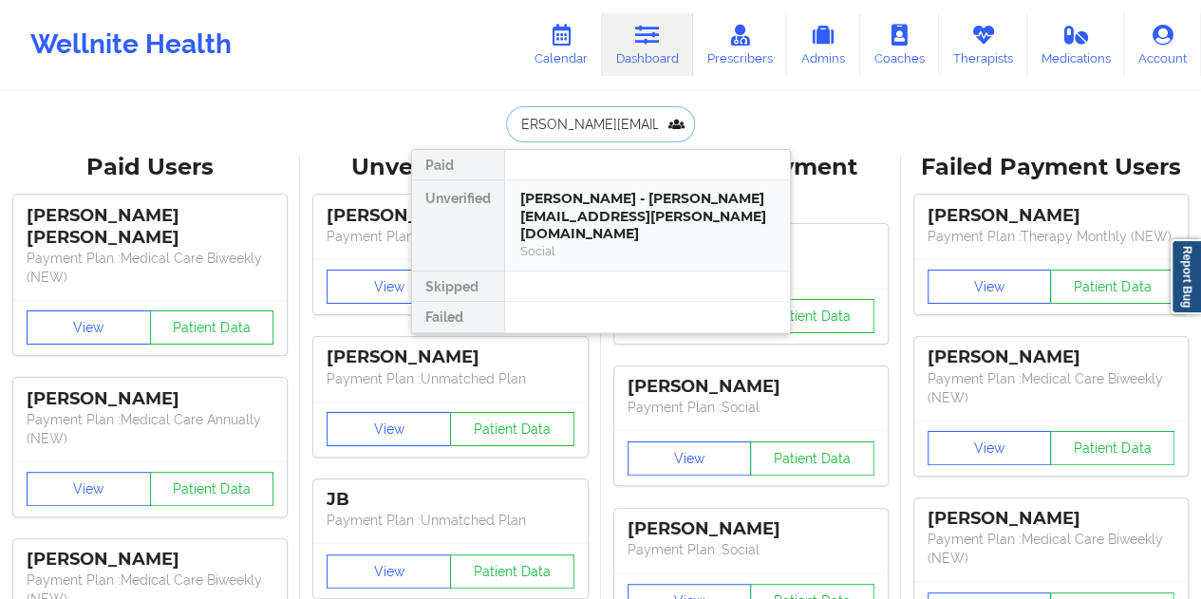
click at [651, 202] on div "[PERSON_NAME] - [PERSON_NAME][EMAIL_ADDRESS][PERSON_NAME][DOMAIN_NAME]" at bounding box center [647, 216] width 254 height 53
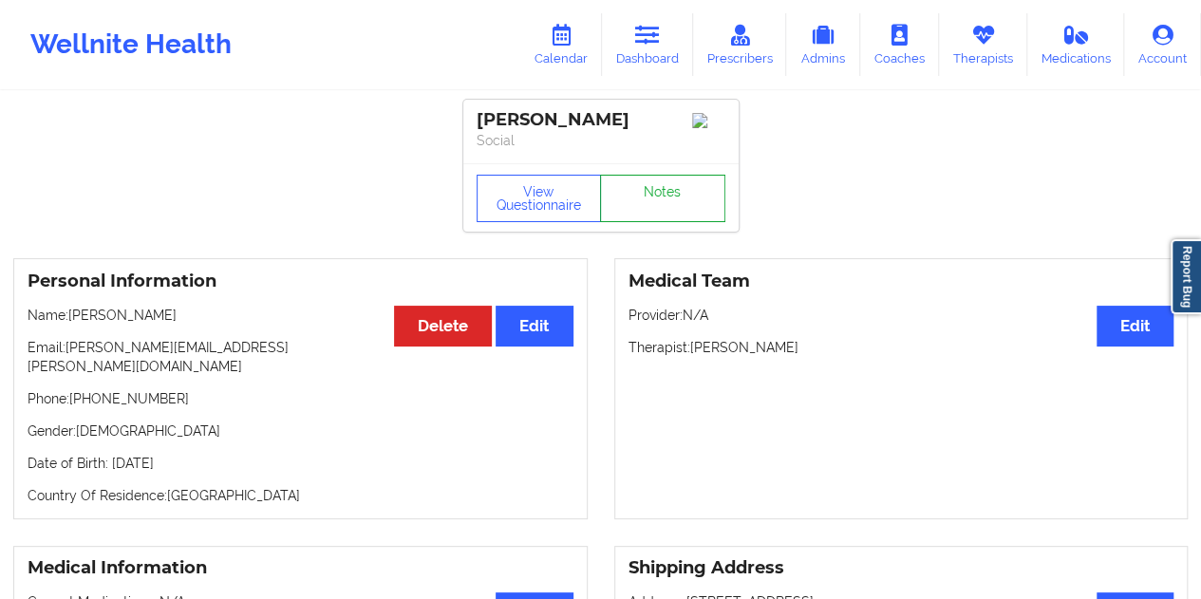
click at [653, 217] on link "Notes" at bounding box center [662, 198] width 125 height 47
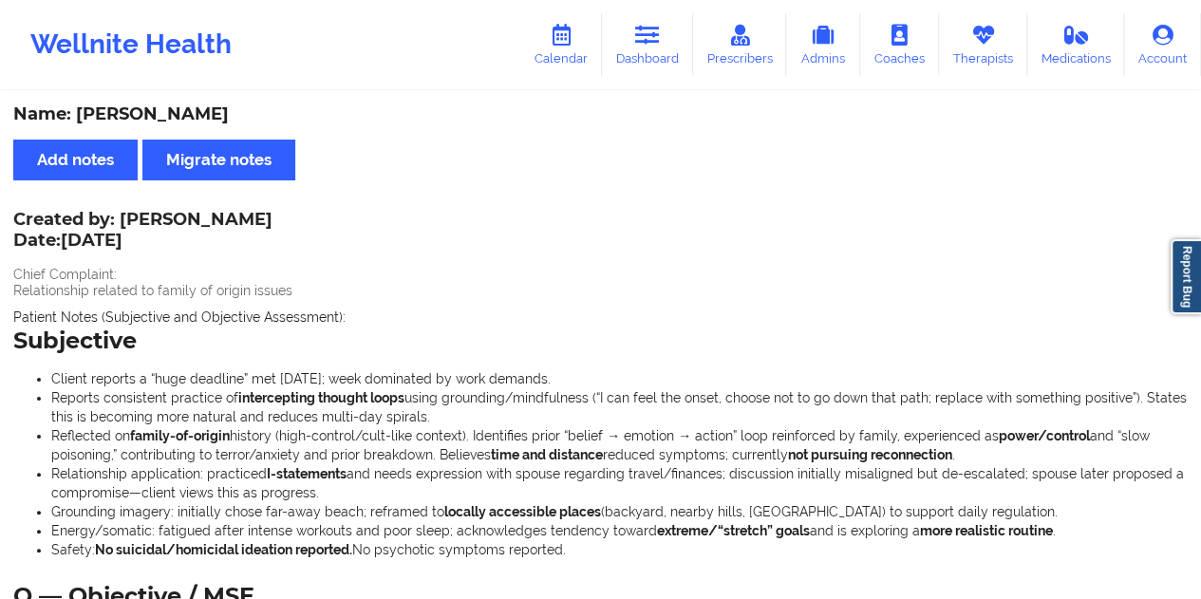
copy div "[PERSON_NAME]"
drag, startPoint x: 321, startPoint y: 214, endPoint x: 125, endPoint y: 215, distance: 195.6
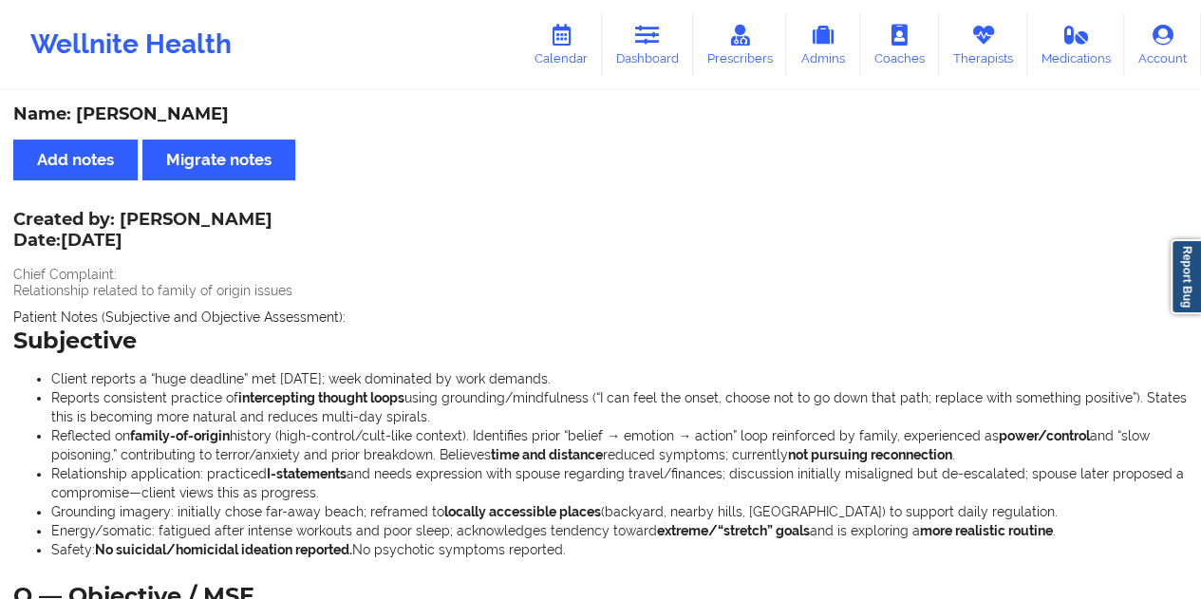
drag, startPoint x: 122, startPoint y: 213, endPoint x: 318, endPoint y: 217, distance: 196.6
click at [272, 217] on div "Created by: [PERSON_NAME] Date: [DATE]" at bounding box center [142, 232] width 259 height 44
copy div "[PERSON_NAME]"
